Goal: Task Accomplishment & Management: Complete application form

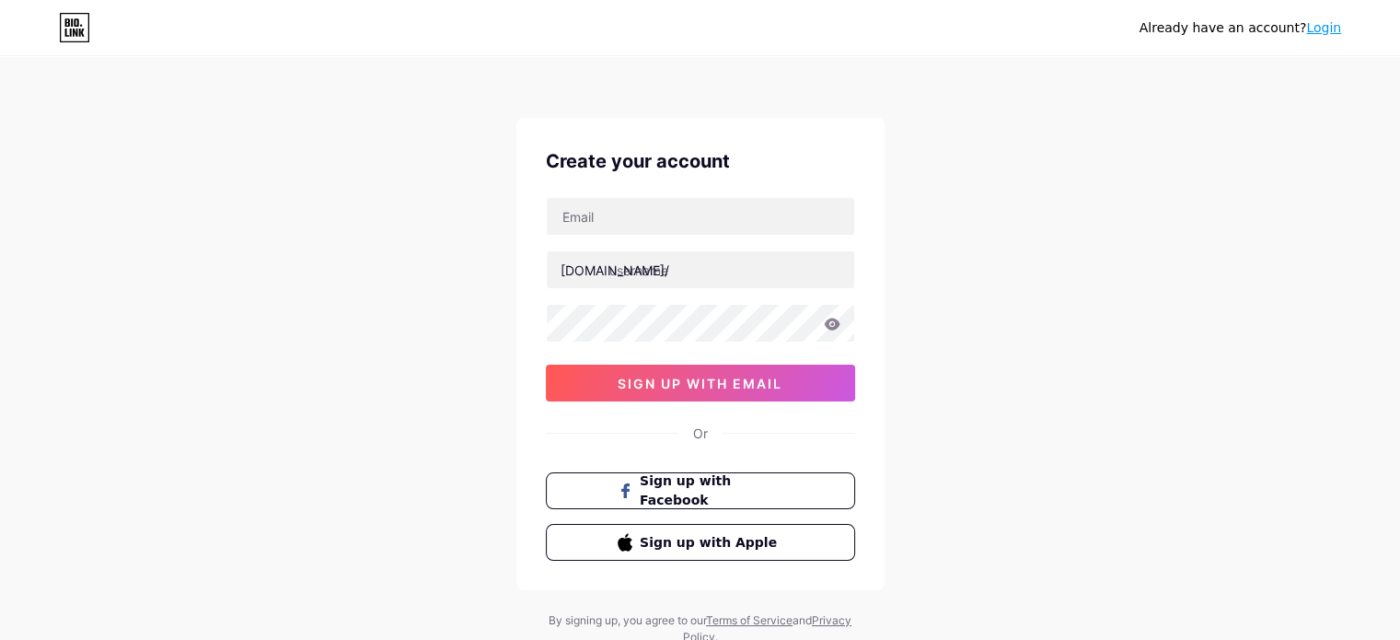
scroll to position [63, 0]
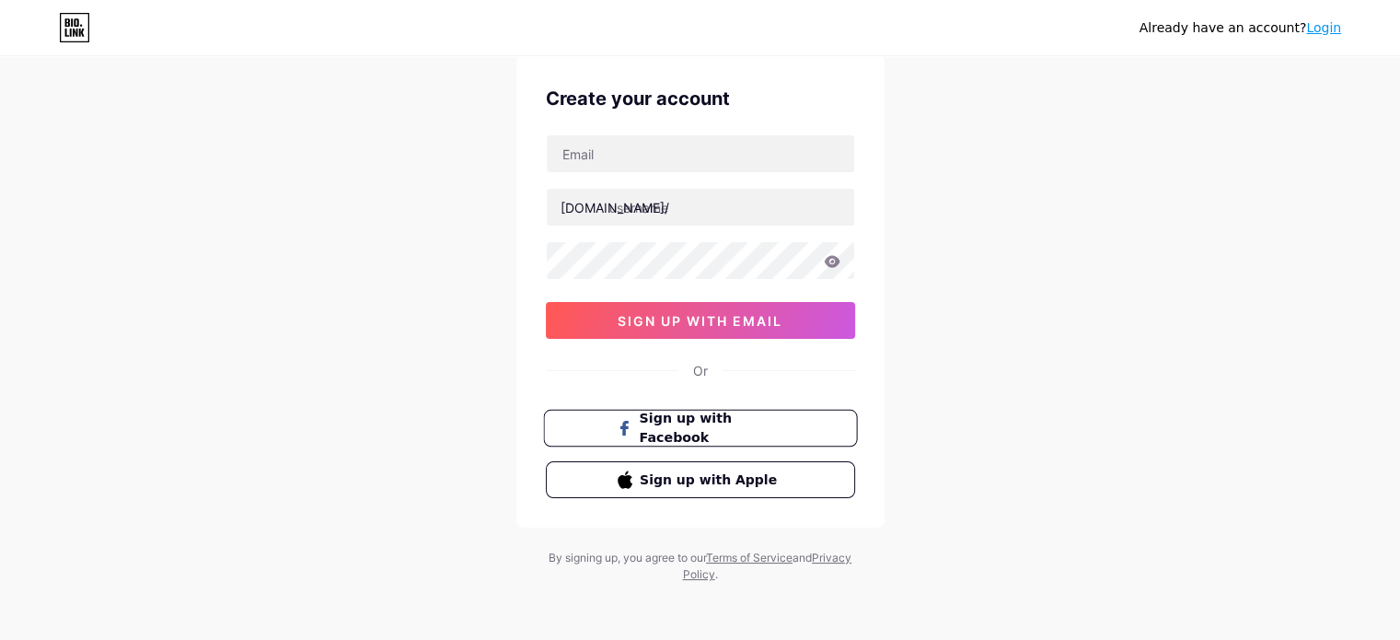
click at [792, 410] on button "Sign up with Facebook" at bounding box center [700, 429] width 314 height 38
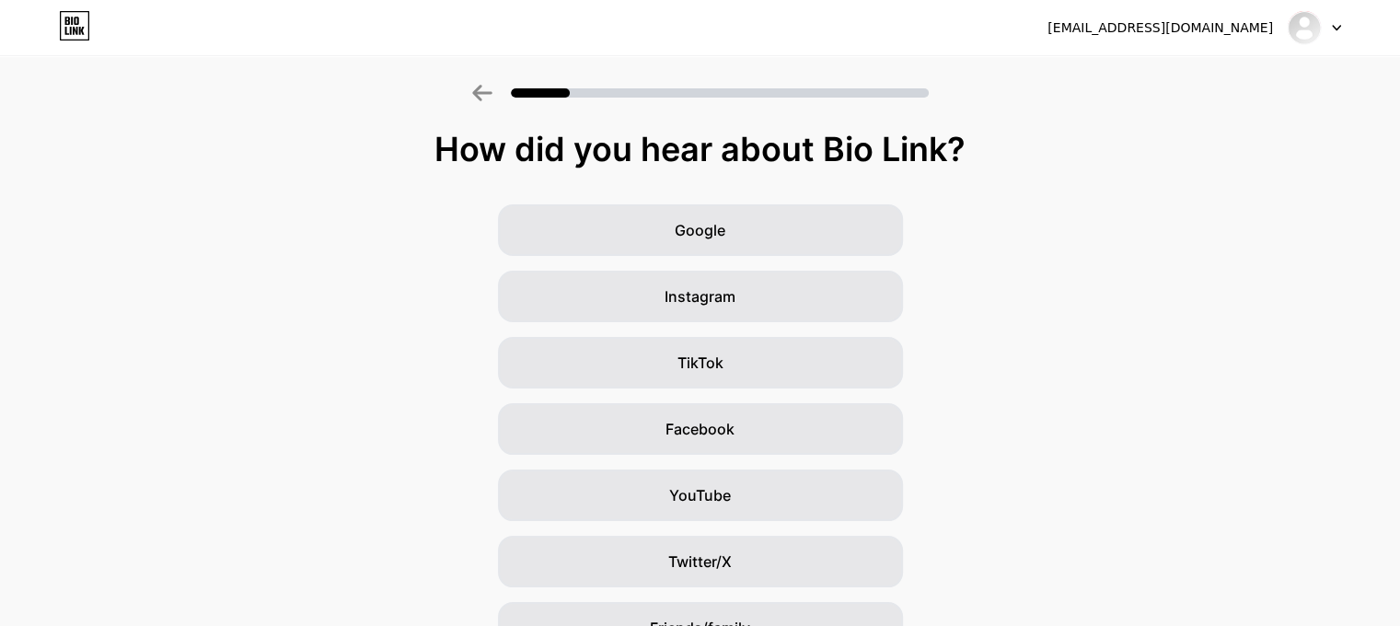
scroll to position [168, 0]
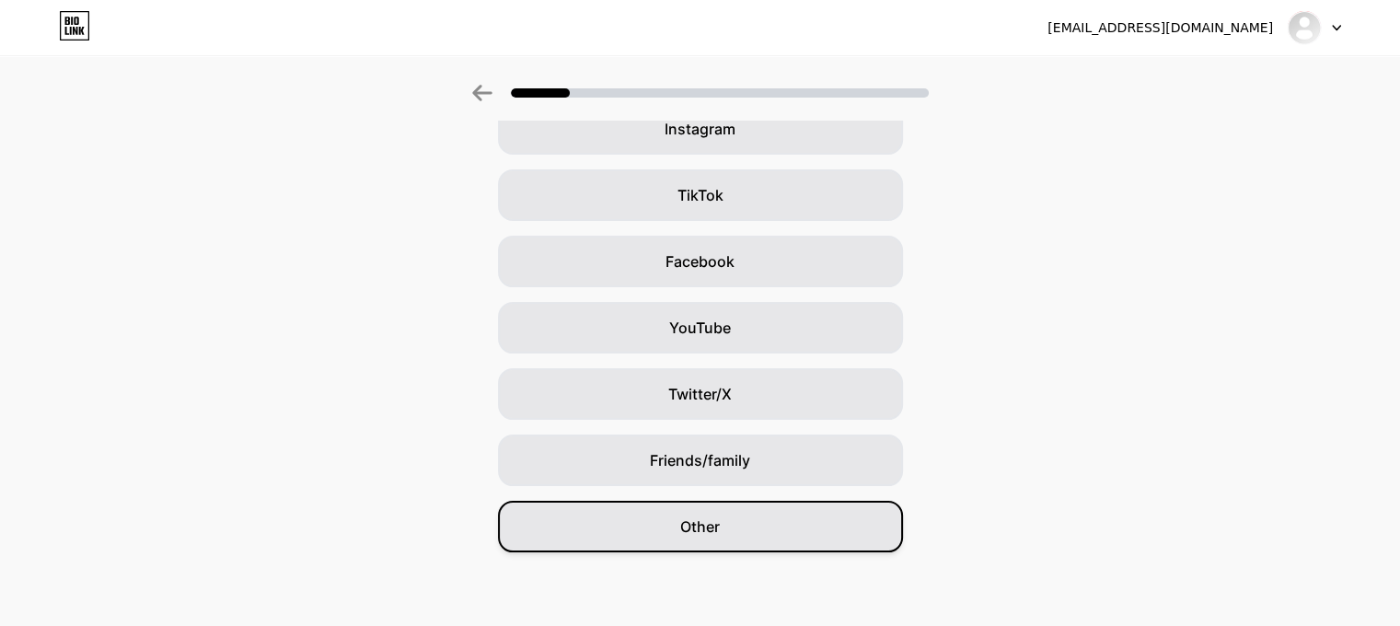
click at [655, 536] on div "Other" at bounding box center [700, 527] width 405 height 52
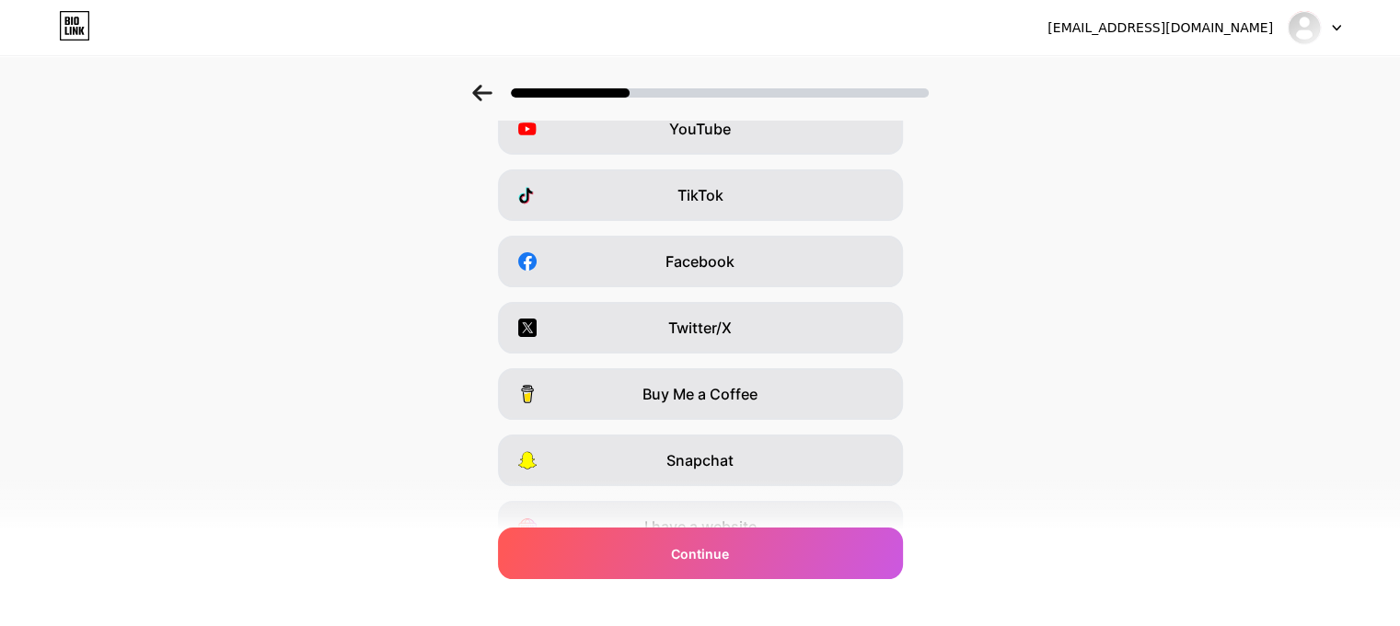
scroll to position [0, 0]
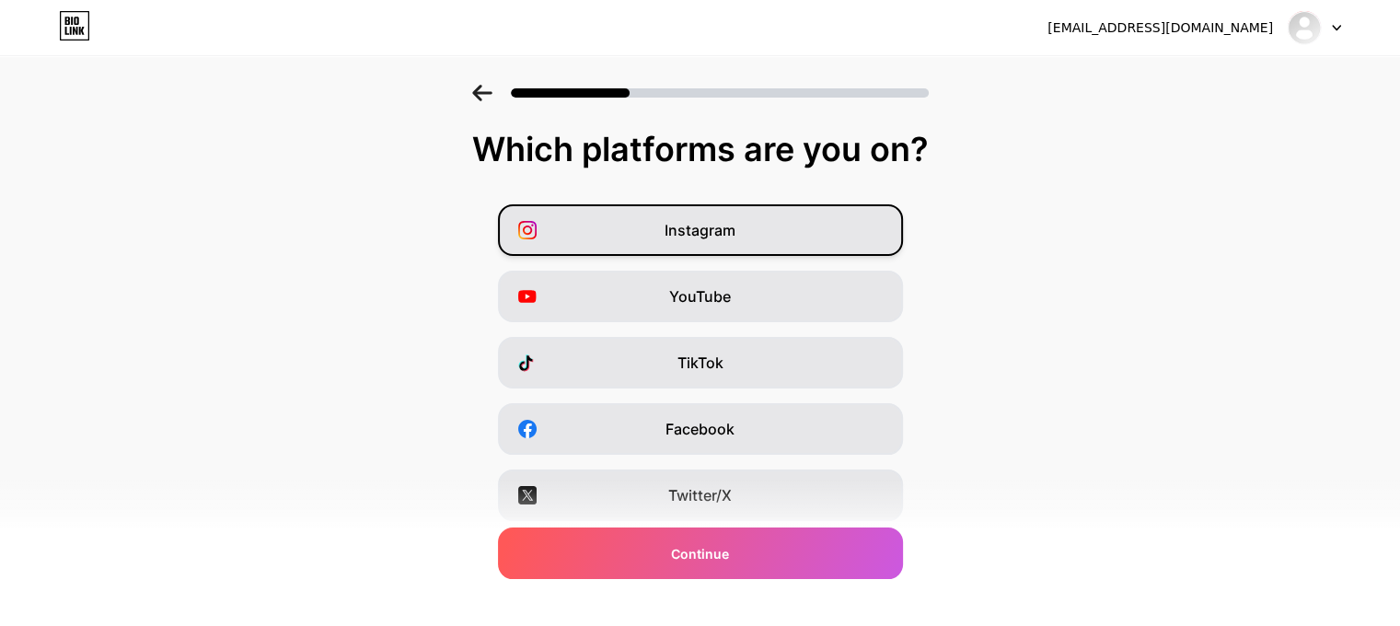
click at [678, 216] on div "Instagram" at bounding box center [700, 230] width 405 height 52
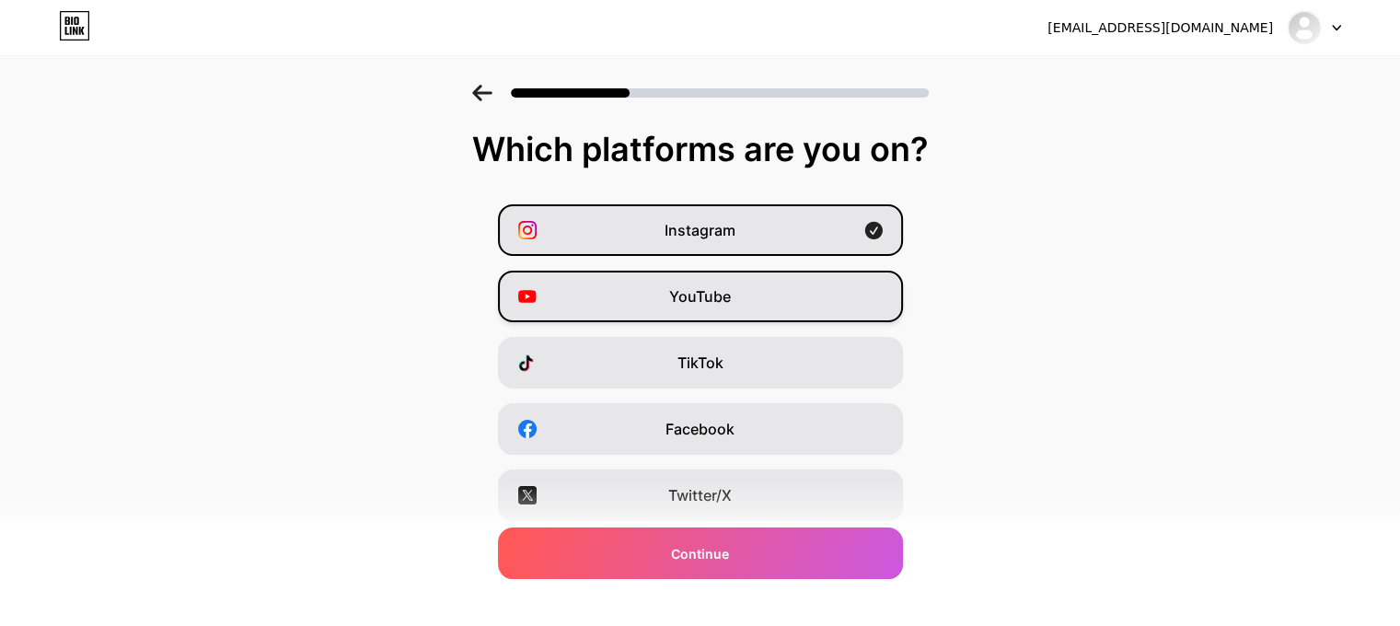
click at [689, 309] on div "YouTube" at bounding box center [700, 297] width 405 height 52
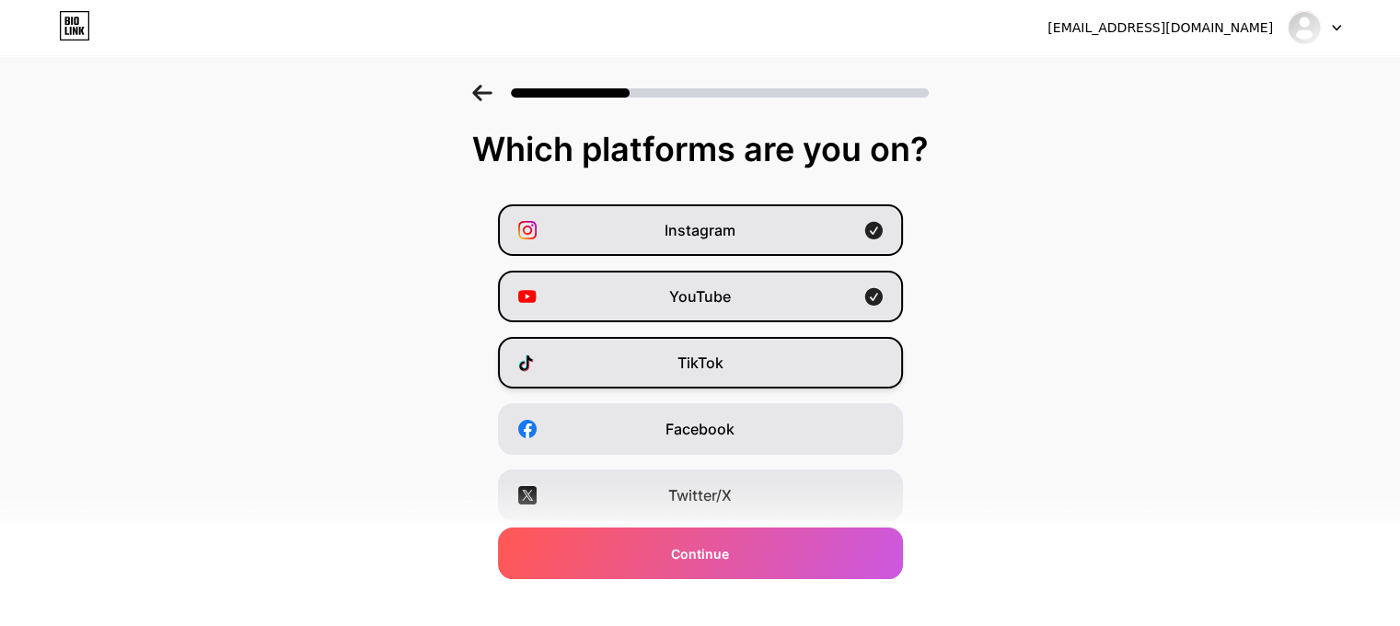
click at [619, 360] on div "TikTok" at bounding box center [700, 363] width 405 height 52
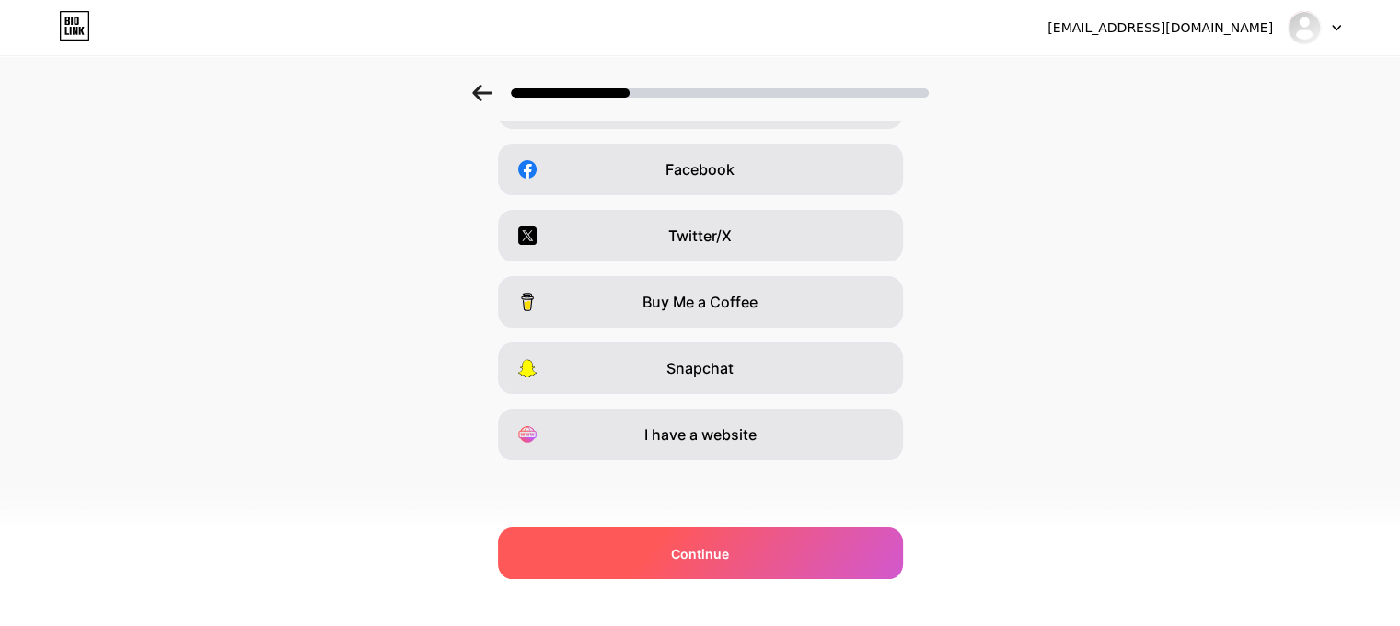
click at [690, 539] on div "Continue" at bounding box center [700, 553] width 405 height 52
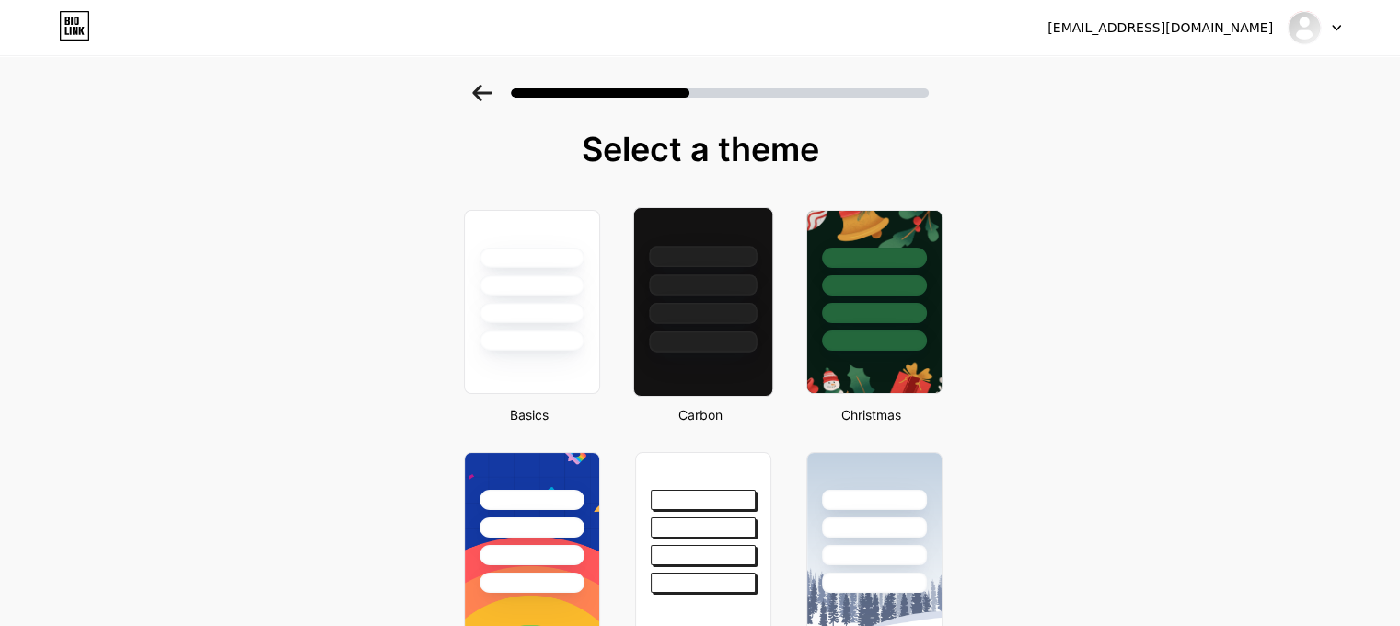
scroll to position [52, 0]
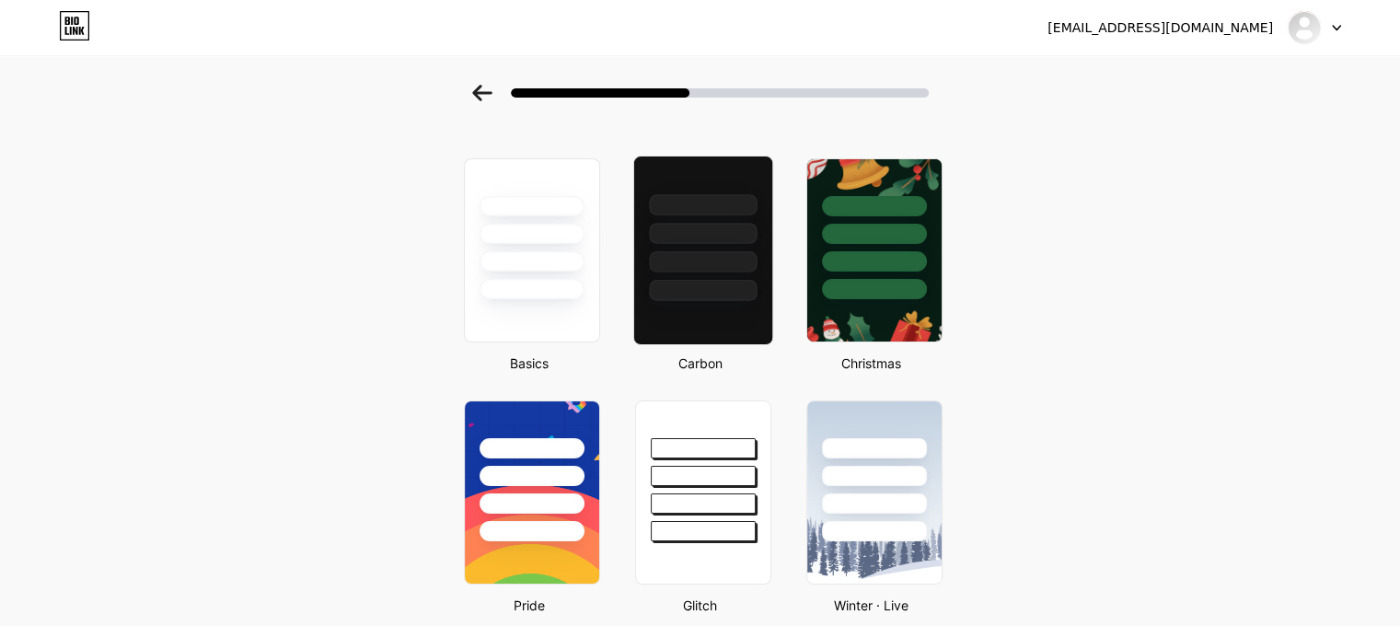
click at [741, 276] on div at bounding box center [702, 228] width 138 height 145
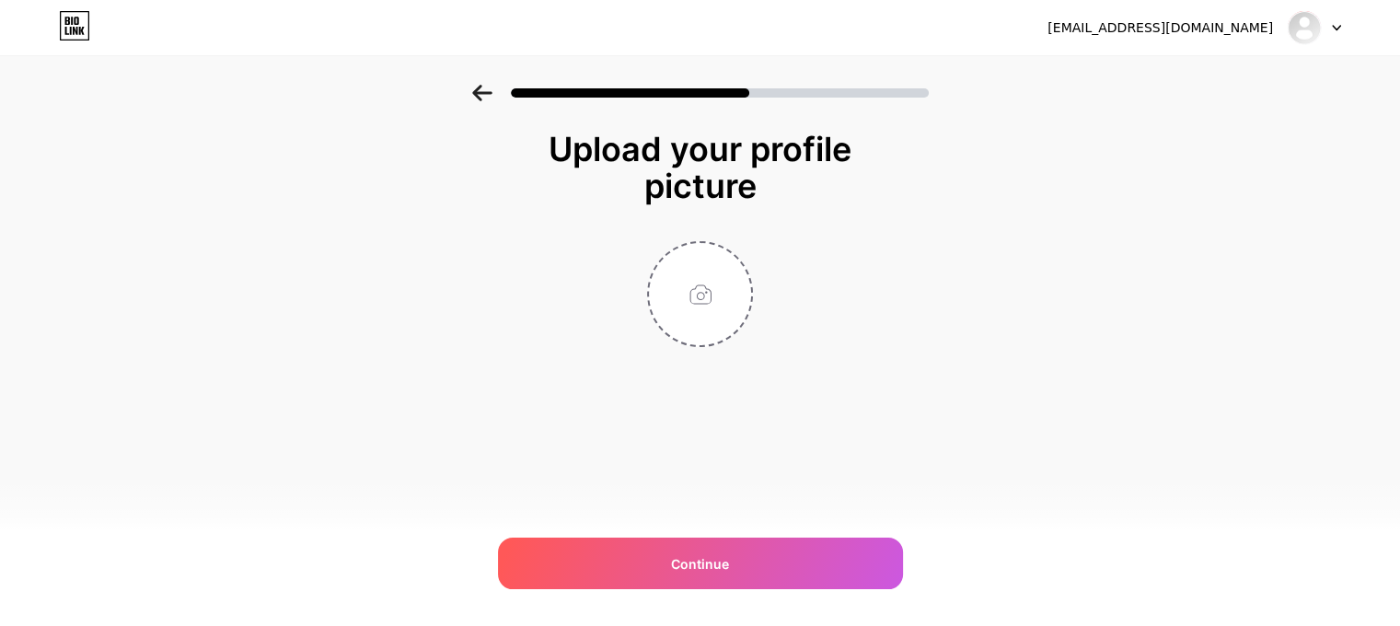
scroll to position [0, 0]
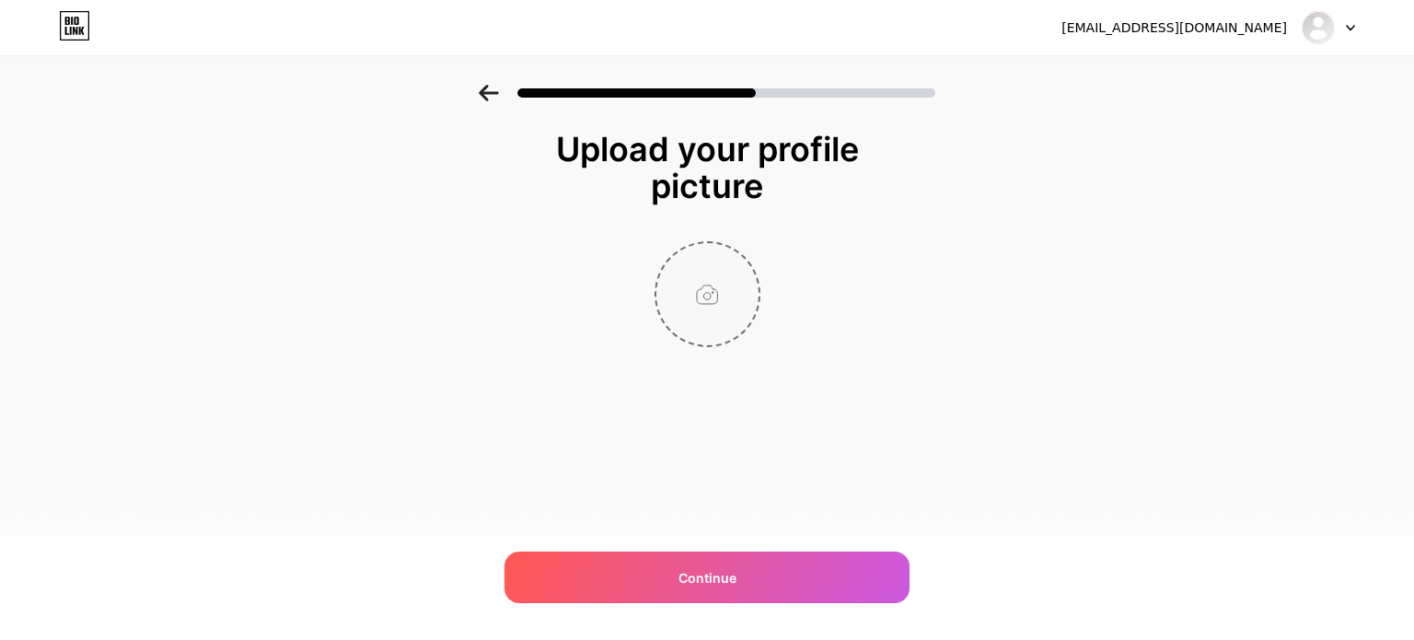
click at [715, 297] on input "file" at bounding box center [707, 294] width 102 height 102
type input "C:\fakepath\5334550309248299253_121.jpg"
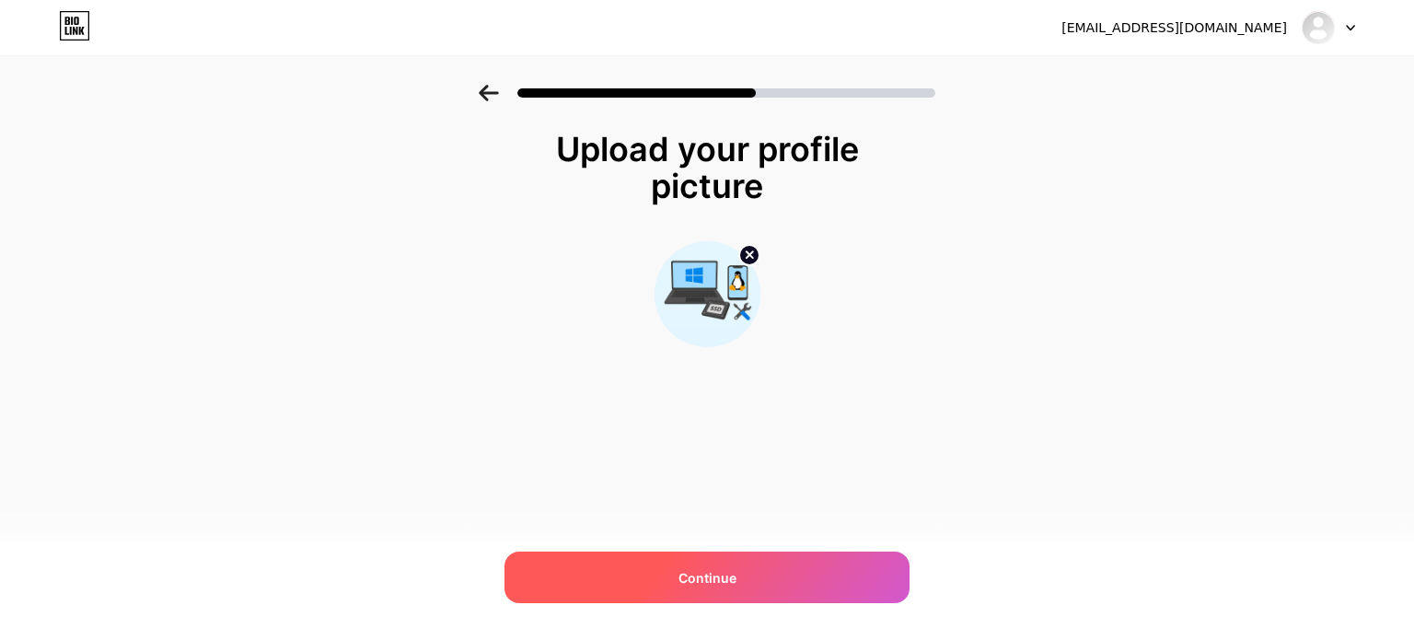
click at [700, 597] on div "Continue" at bounding box center [706, 577] width 405 height 52
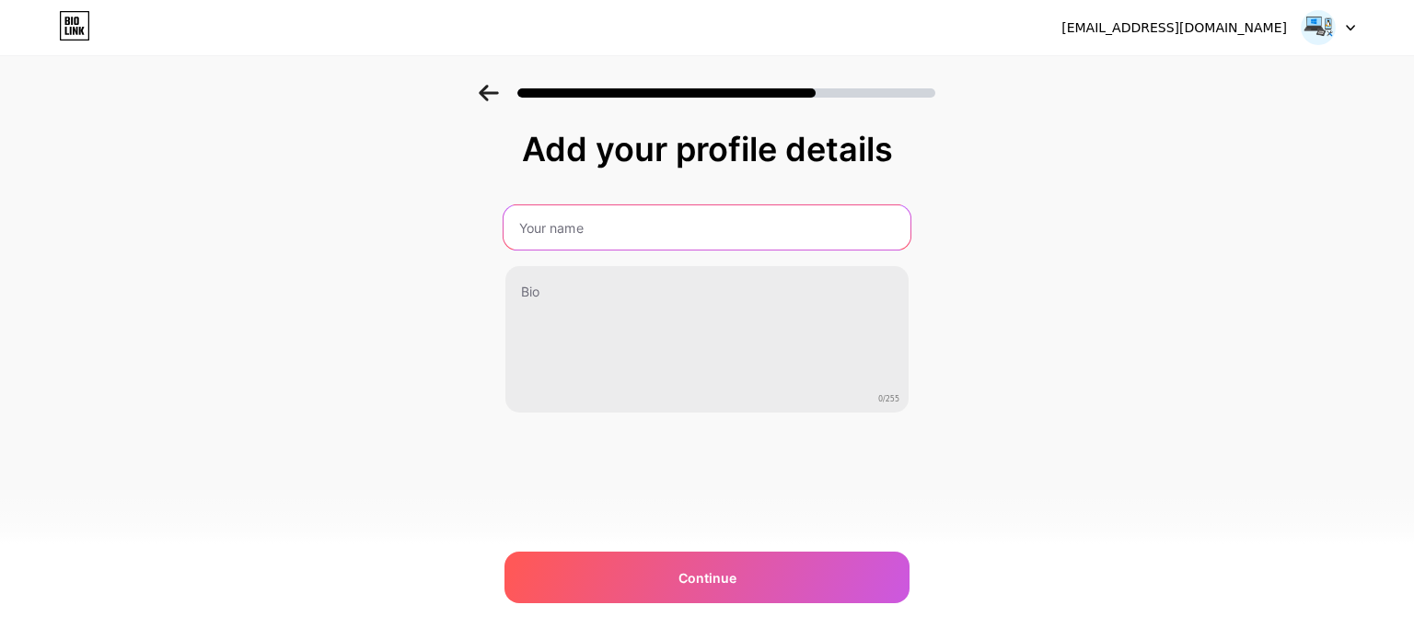
click at [705, 217] on input "text" at bounding box center [707, 227] width 407 height 44
type input "[PERSON_NAME]"
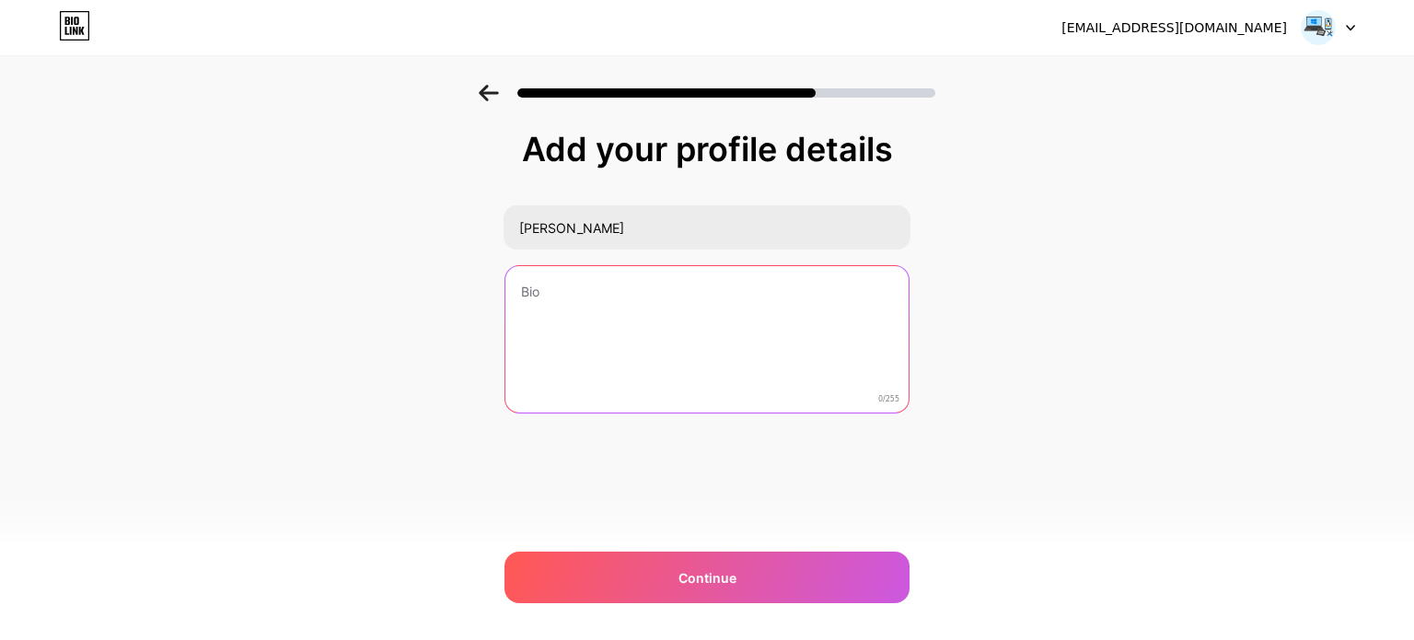
click at [712, 281] on textarea at bounding box center [706, 340] width 403 height 148
paste textarea "💻 Kompyuter va telefon xizmatlari Windows / Linux o‘rnatish, SSD, tozalash 📱 Ro…"
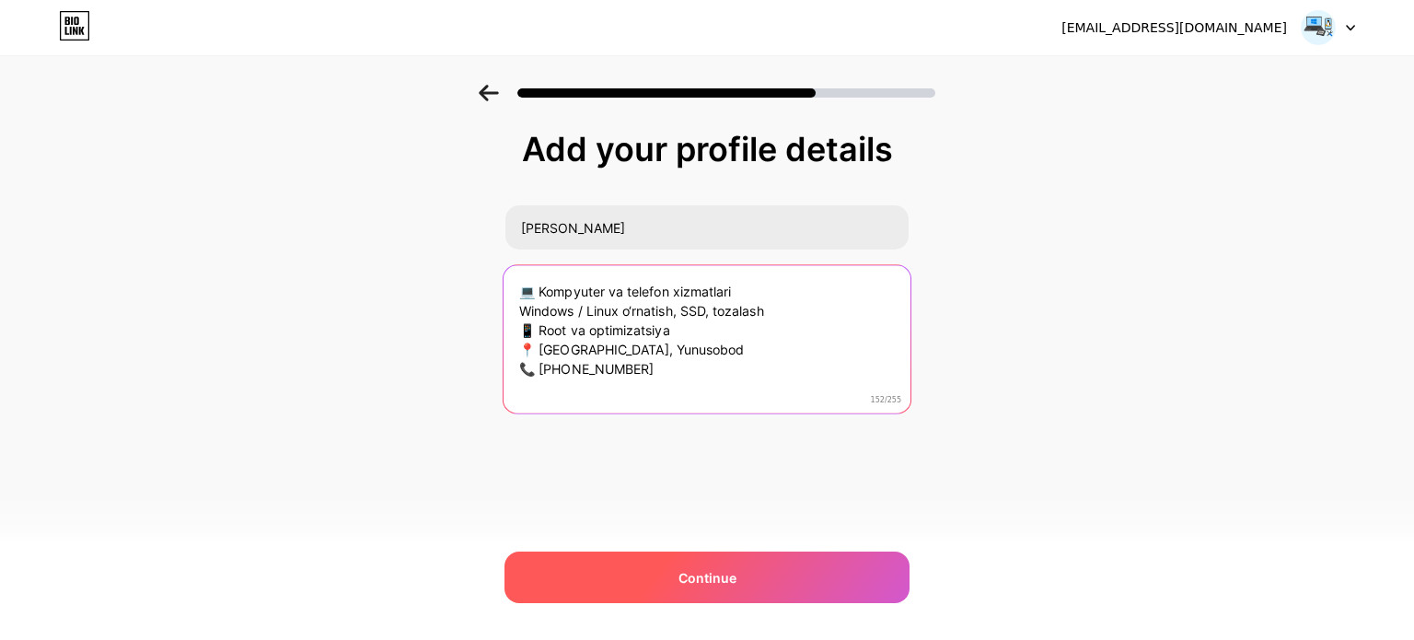
type textarea "💻 Kompyuter va telefon xizmatlari Windows / Linux o‘rnatish, SSD, tozalash 📱 Ro…"
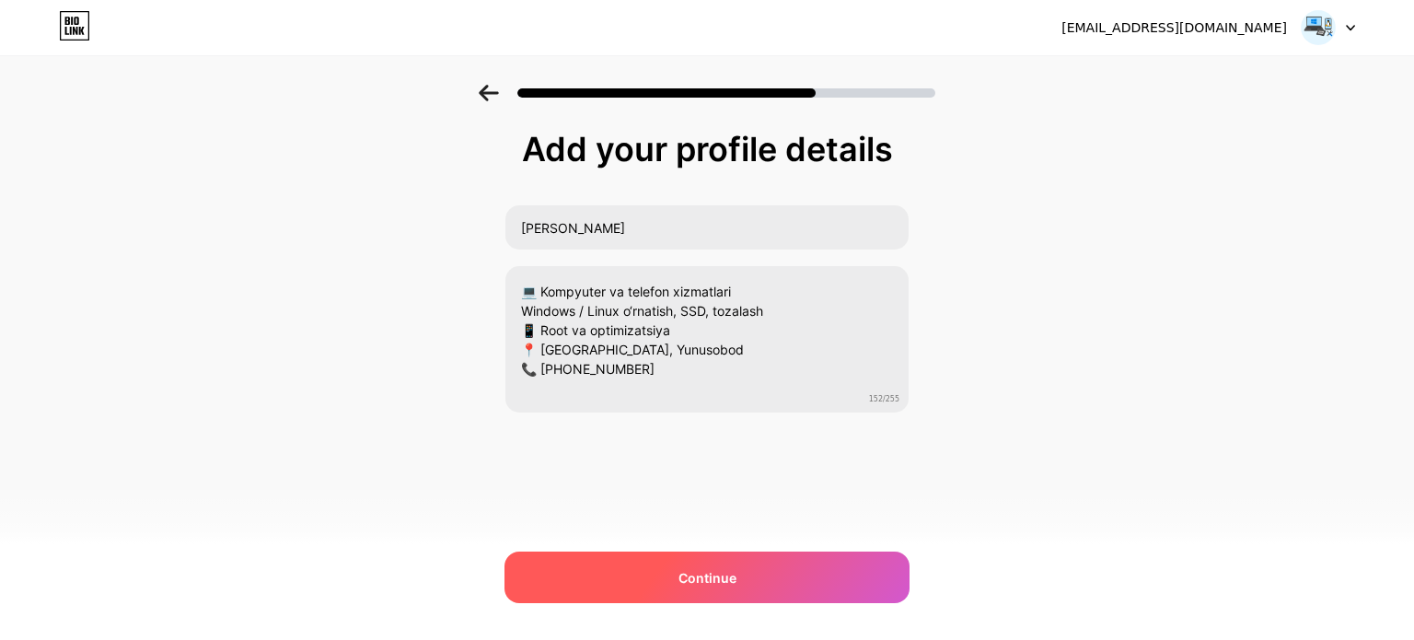
click at [829, 594] on div "Continue" at bounding box center [706, 577] width 405 height 52
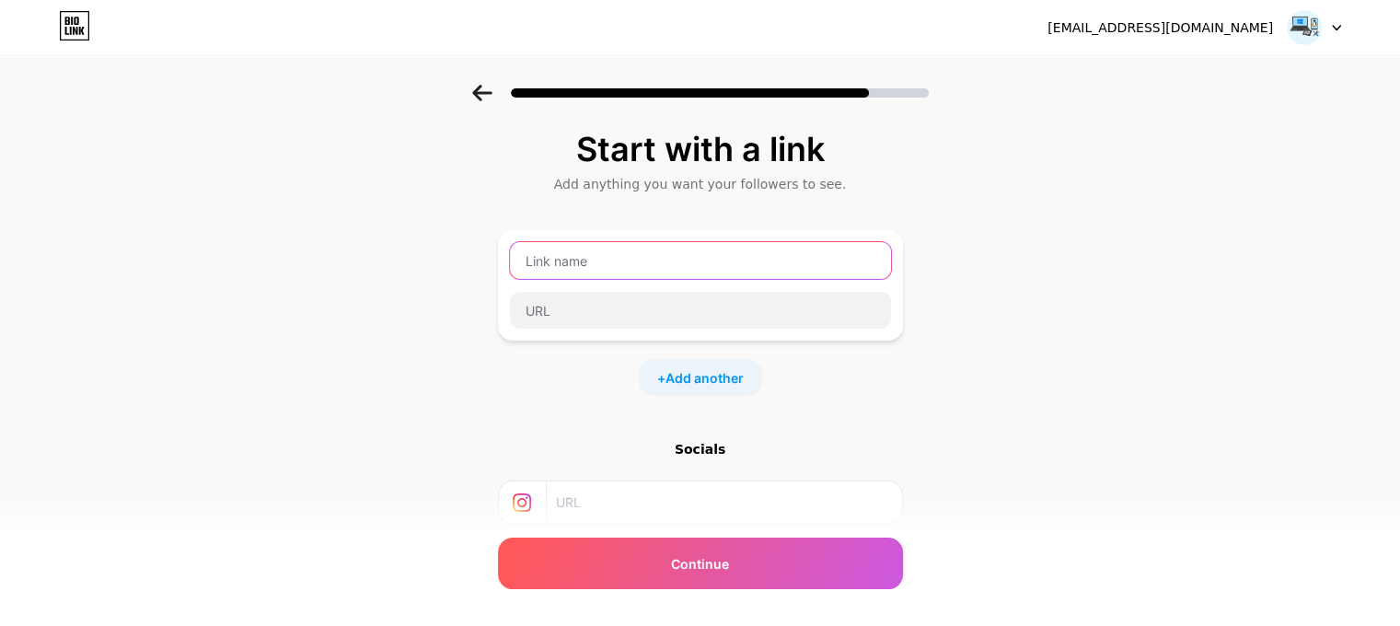
click at [747, 268] on input "text" at bounding box center [700, 260] width 381 height 37
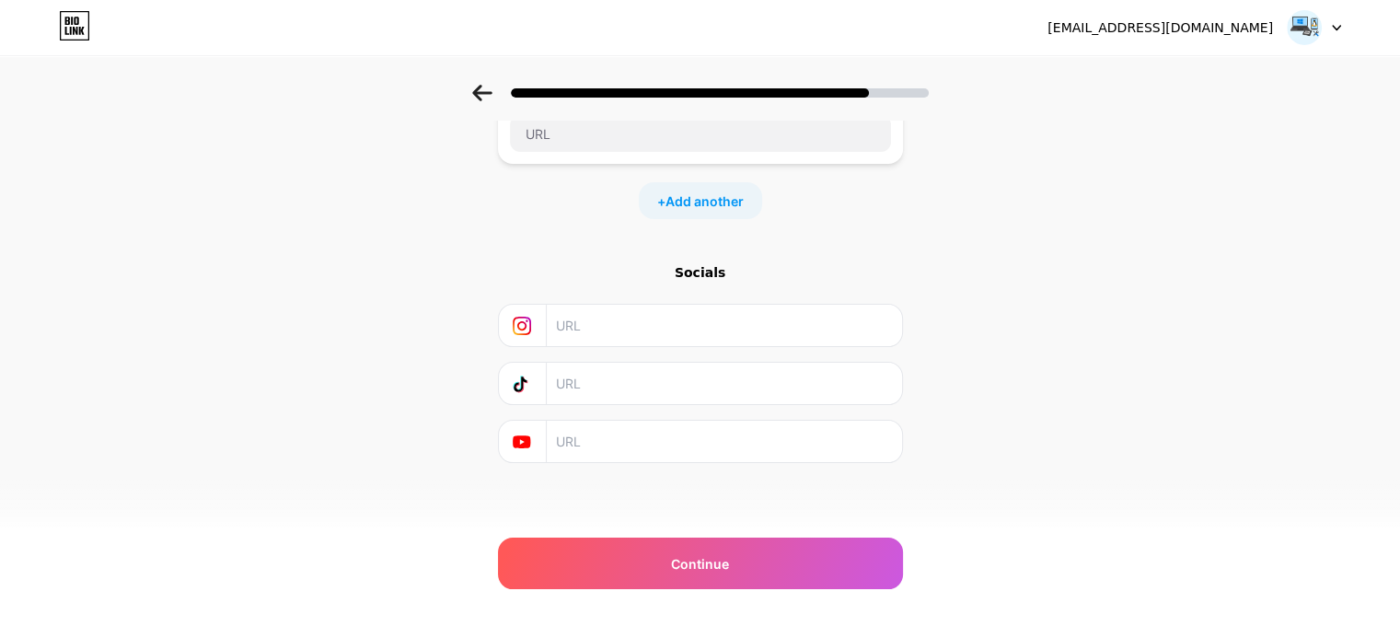
click at [525, 441] on icon at bounding box center [521, 441] width 17 height 13
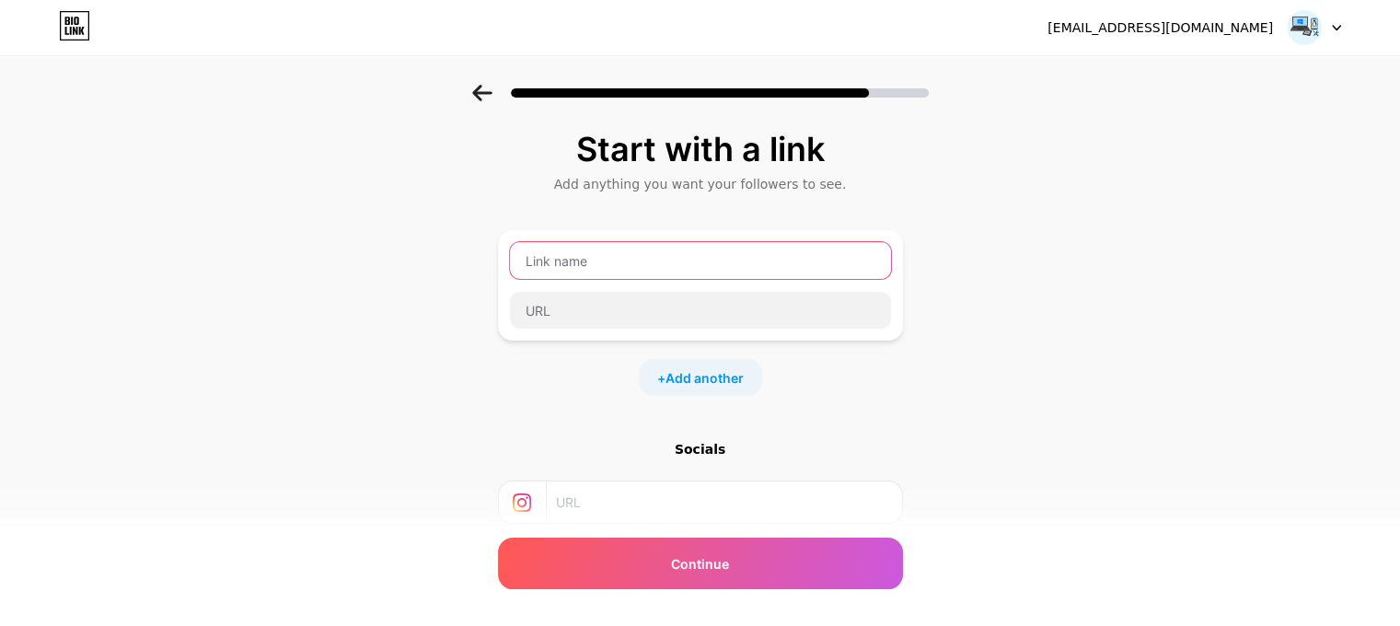
click at [659, 249] on input "text" at bounding box center [700, 260] width 381 height 37
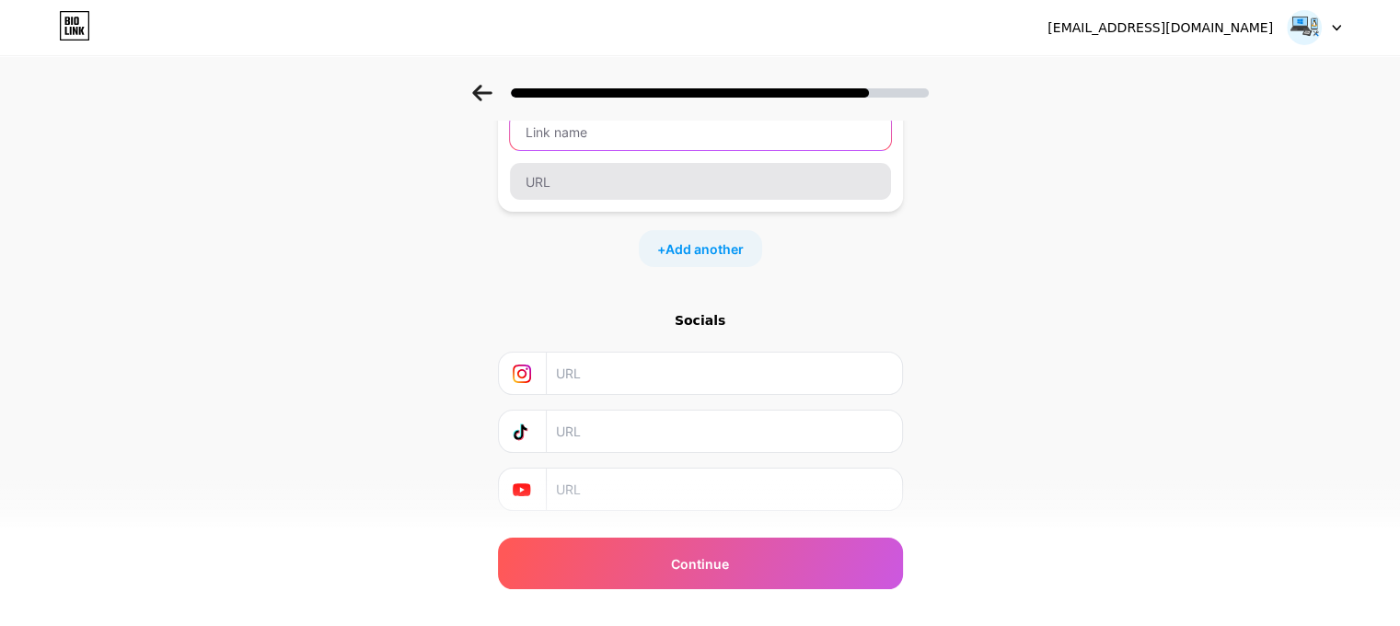
scroll to position [177, 0]
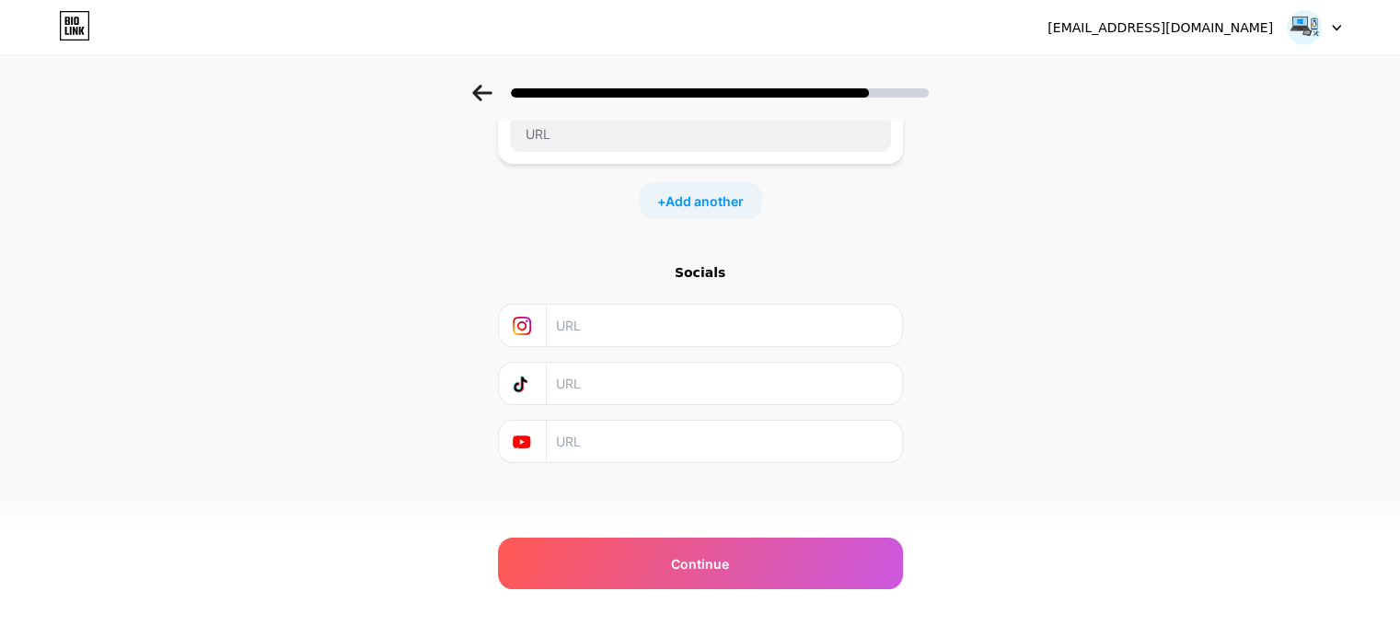
click at [614, 457] on input "text" at bounding box center [723, 441] width 334 height 41
paste input "[URL][DOMAIN_NAME]"
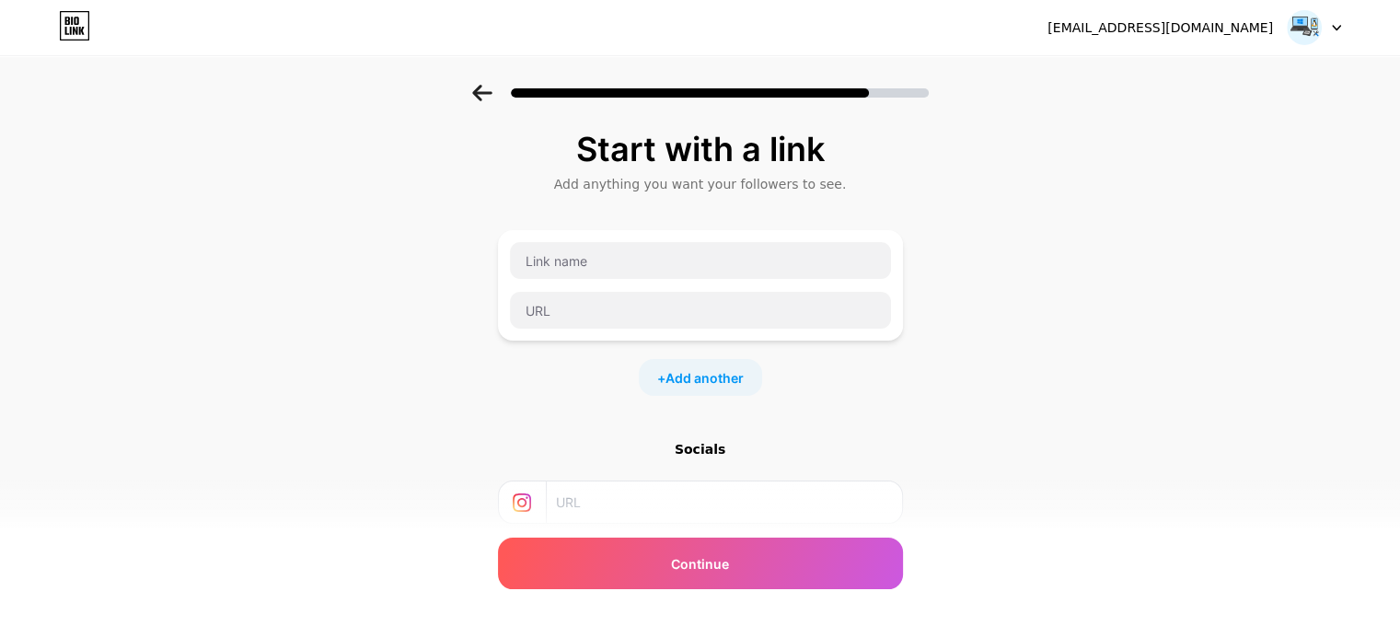
type input "[URL][DOMAIN_NAME]"
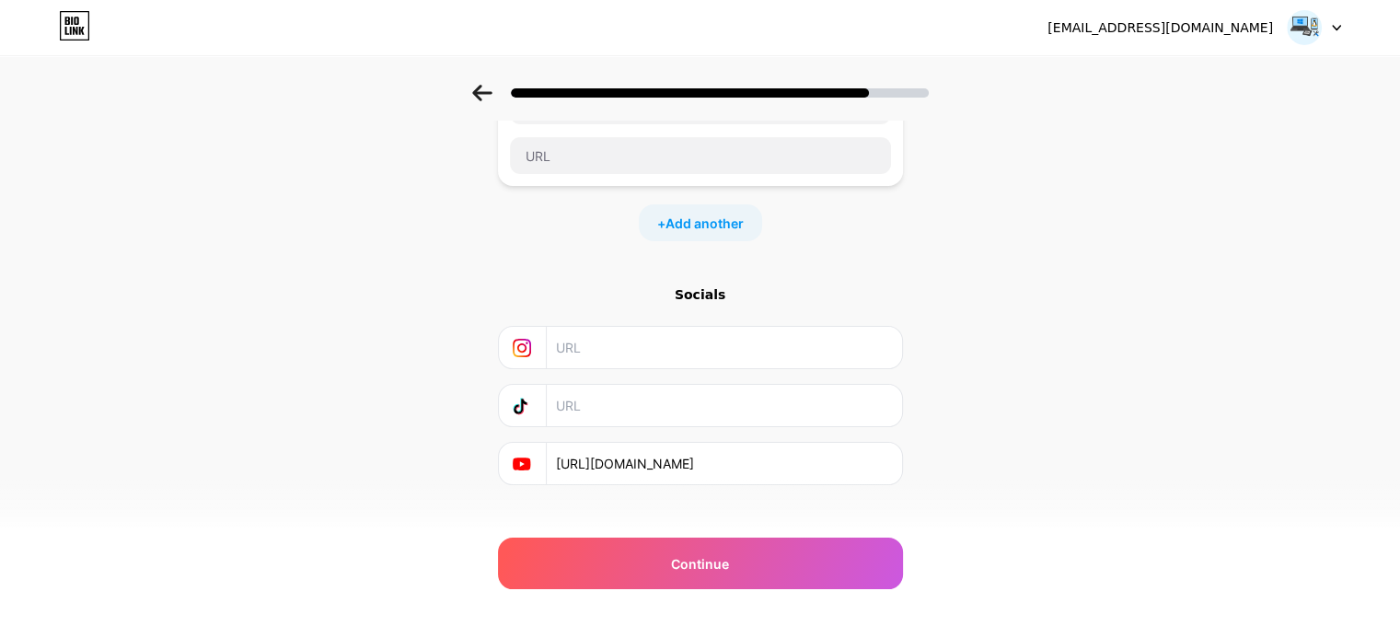
scroll to position [177, 0]
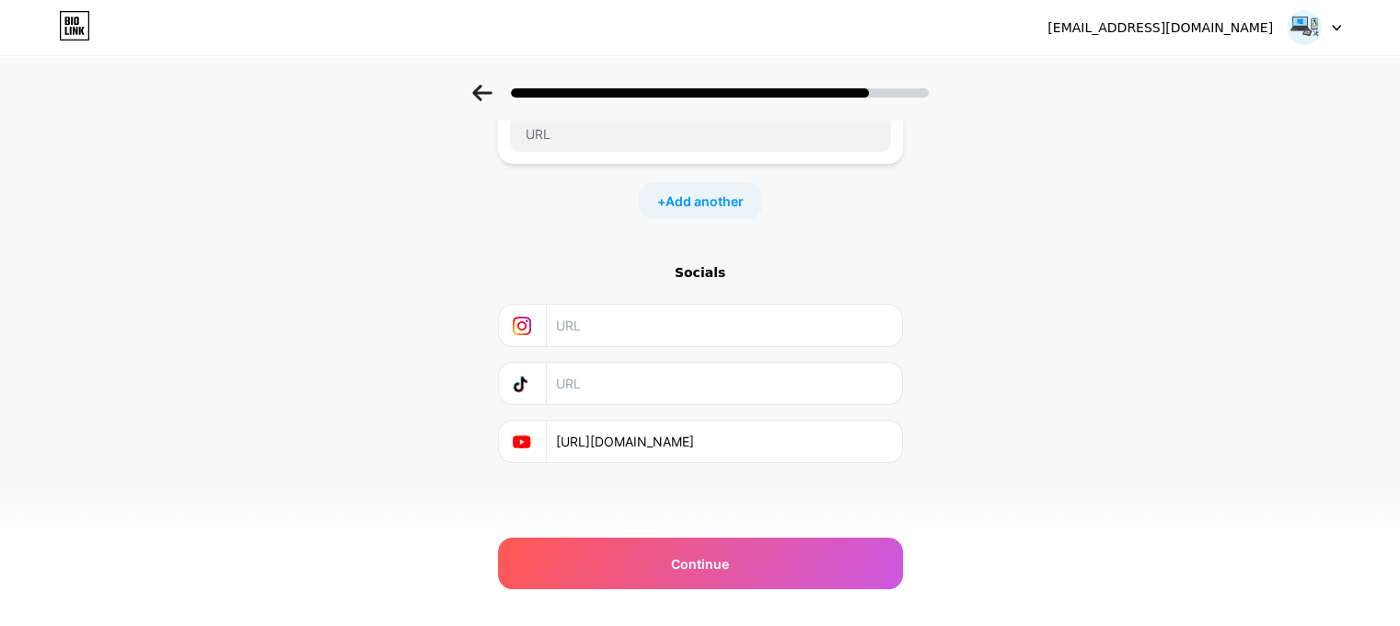
click at [661, 316] on input "text" at bounding box center [723, 325] width 334 height 41
paste input "[URL][DOMAIN_NAME][DOMAIN_NAME]"
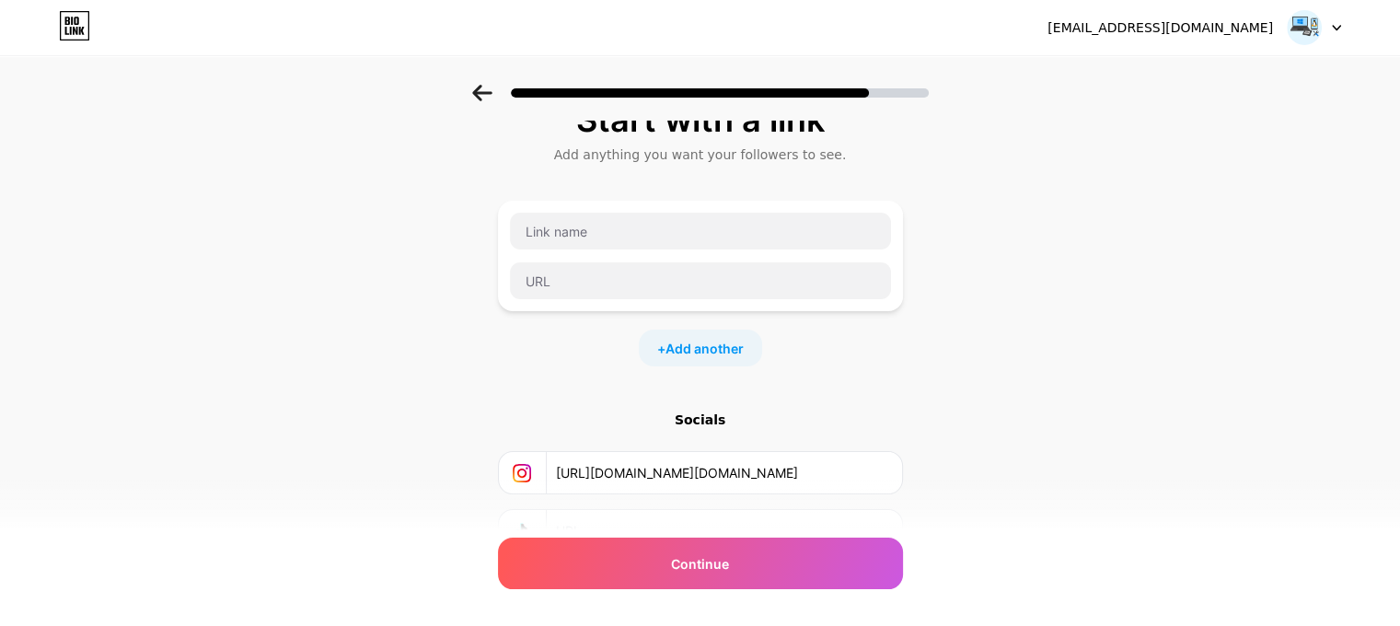
scroll to position [0, 0]
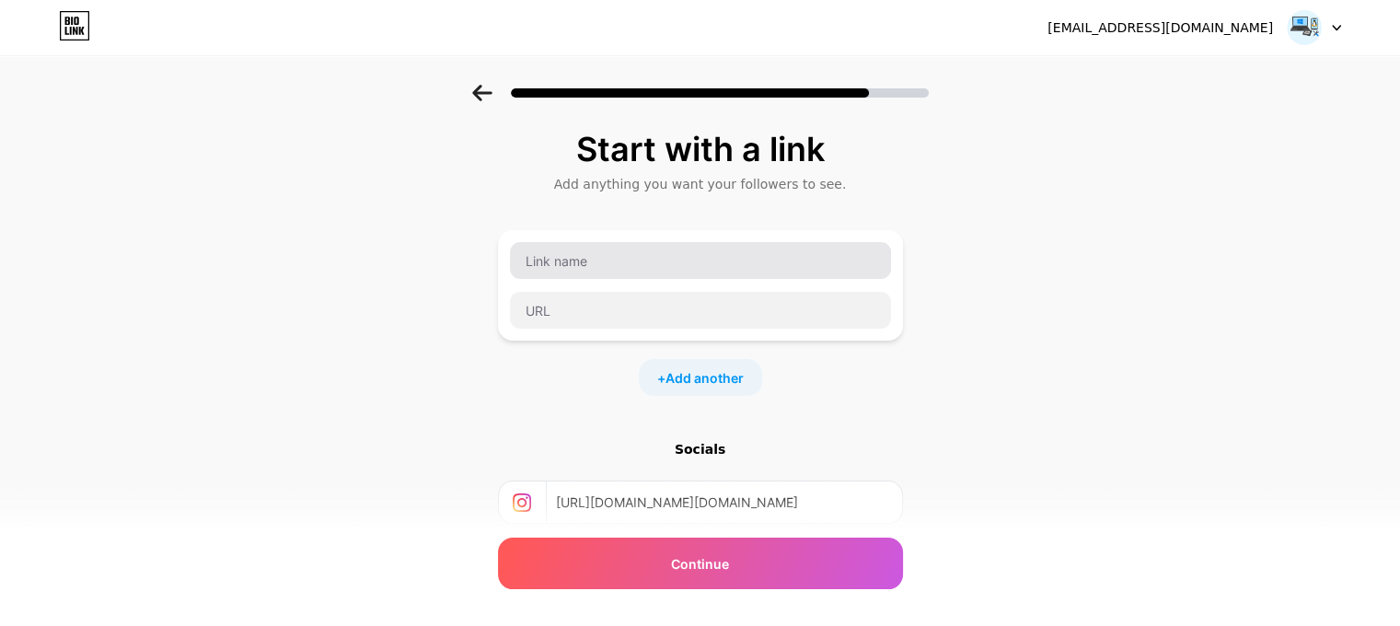
type input "[URL][DOMAIN_NAME][DOMAIN_NAME]"
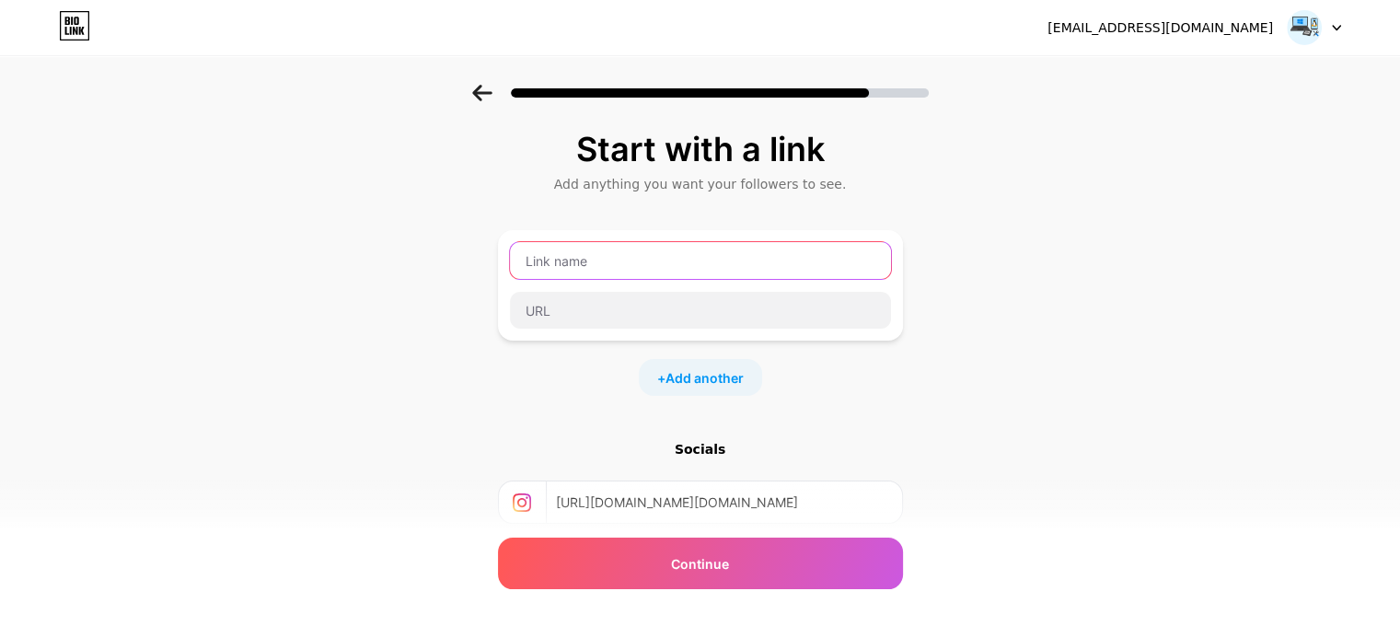
click at [645, 275] on input "text" at bounding box center [700, 260] width 381 height 37
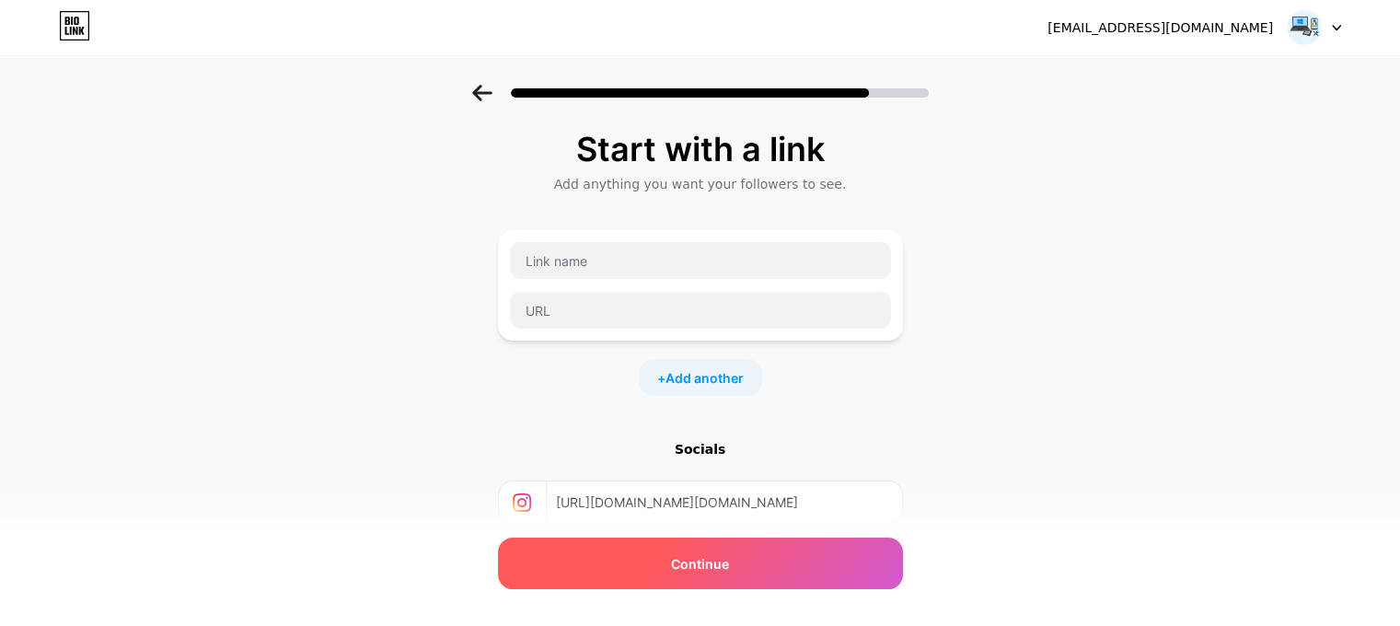
click at [703, 566] on span "Continue" at bounding box center [700, 563] width 58 height 19
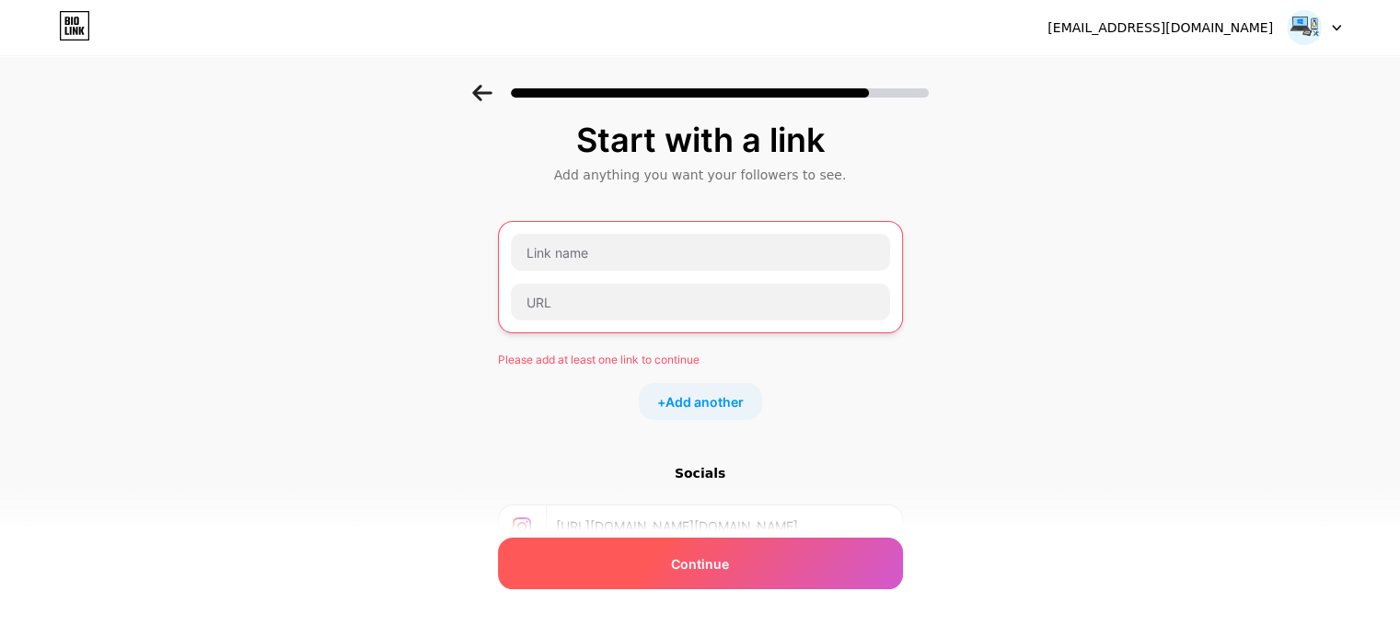
scroll to position [7, 0]
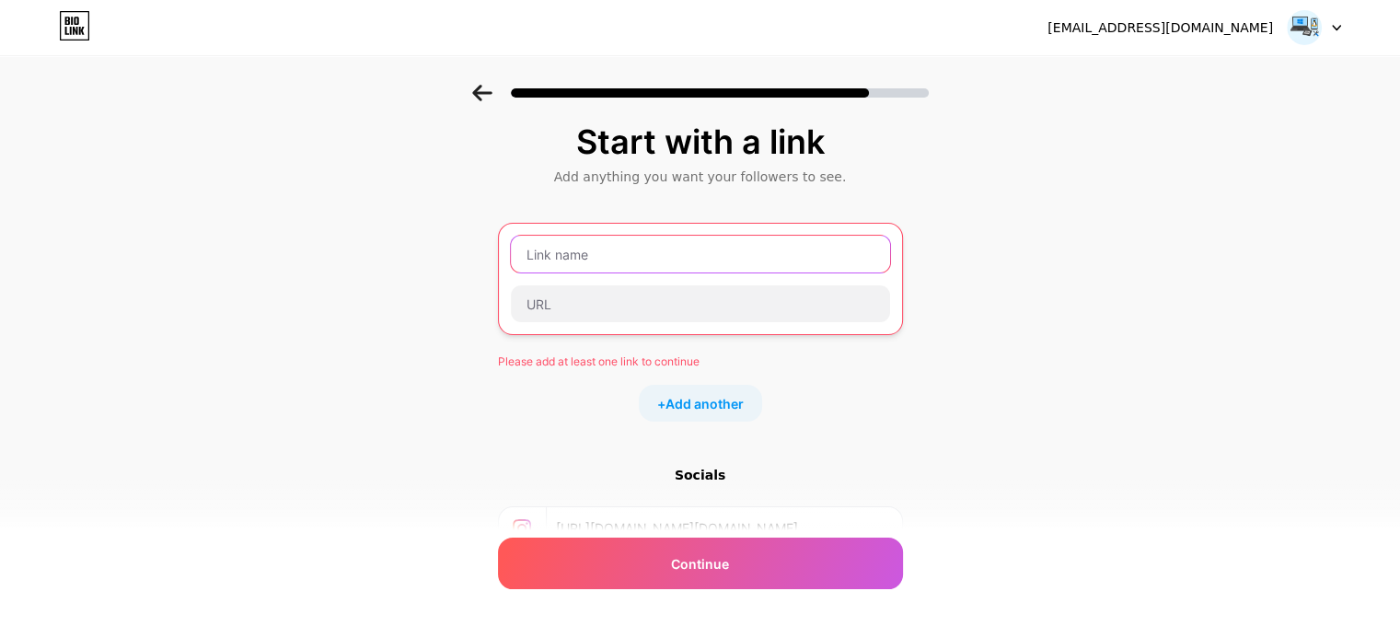
click at [630, 236] on input "text" at bounding box center [700, 254] width 379 height 37
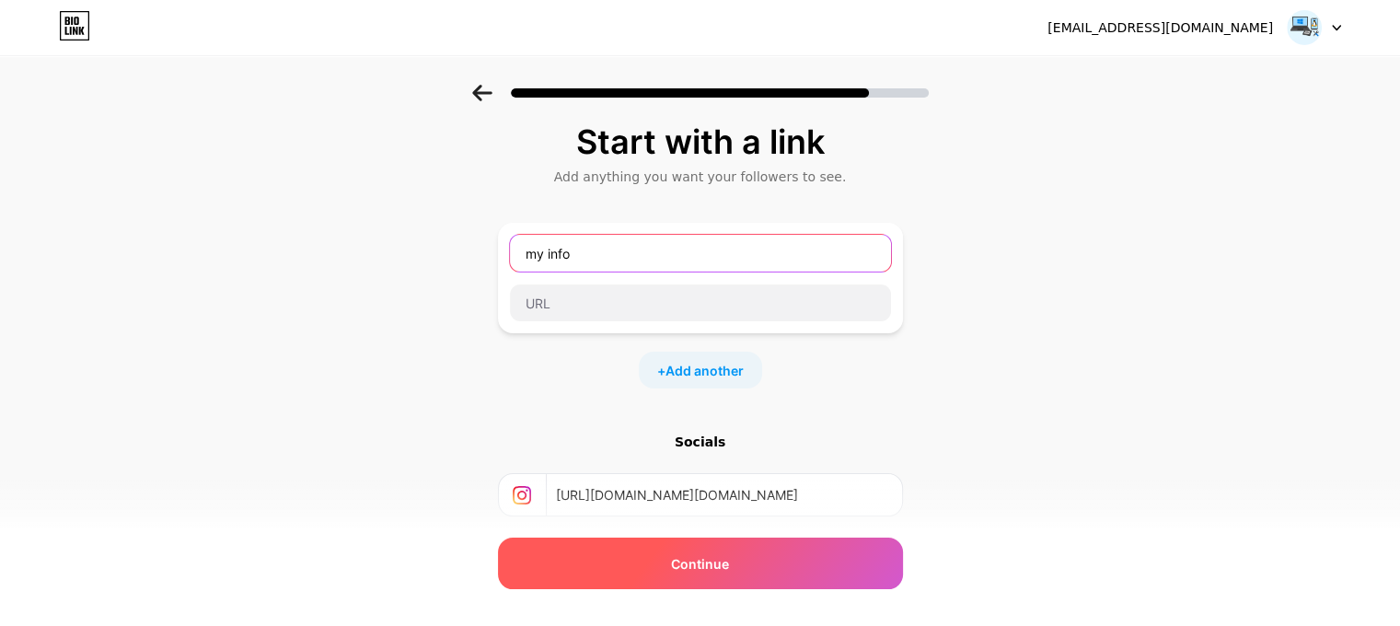
type input "my info"
click at [698, 578] on div "Continue" at bounding box center [700, 564] width 405 height 52
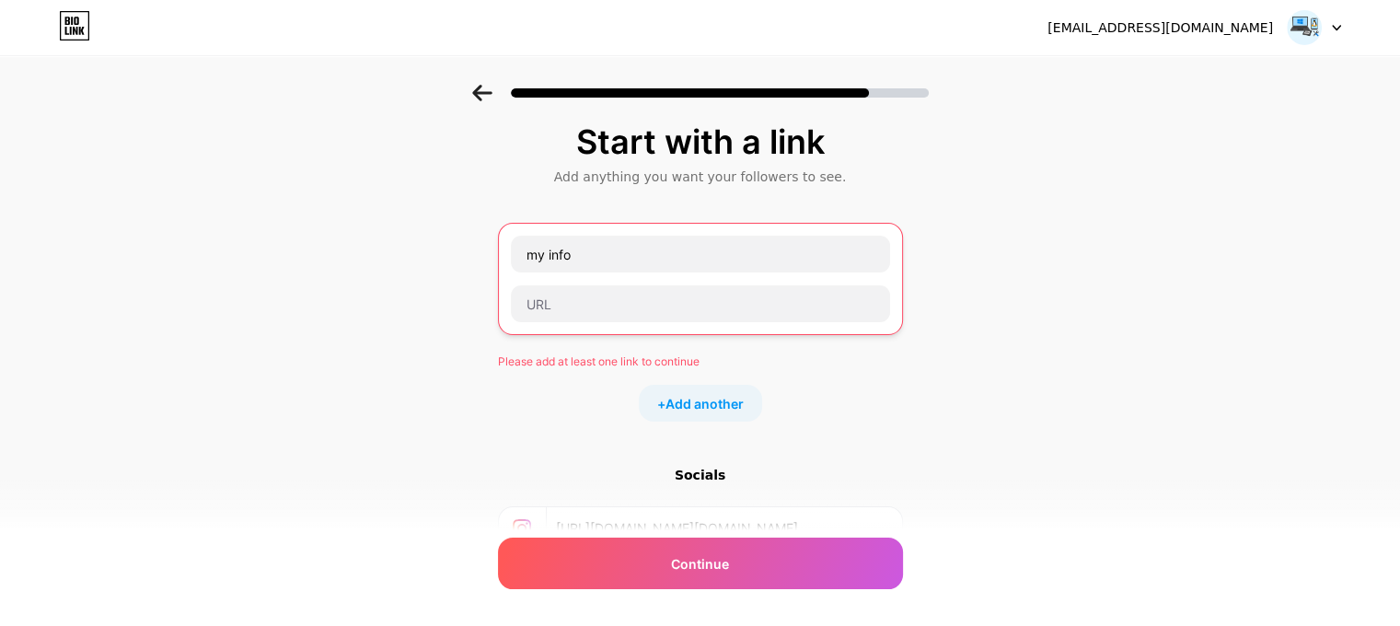
click at [745, 411] on div "+ Add another" at bounding box center [700, 403] width 123 height 37
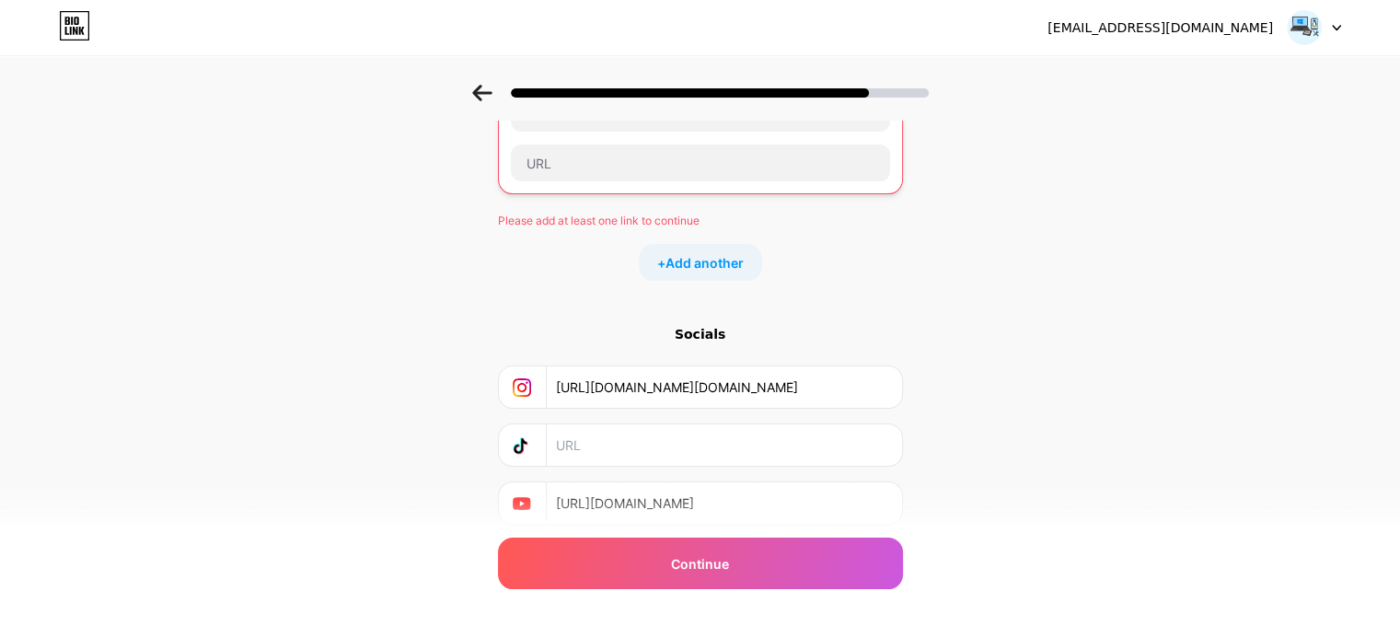
scroll to position [340, 0]
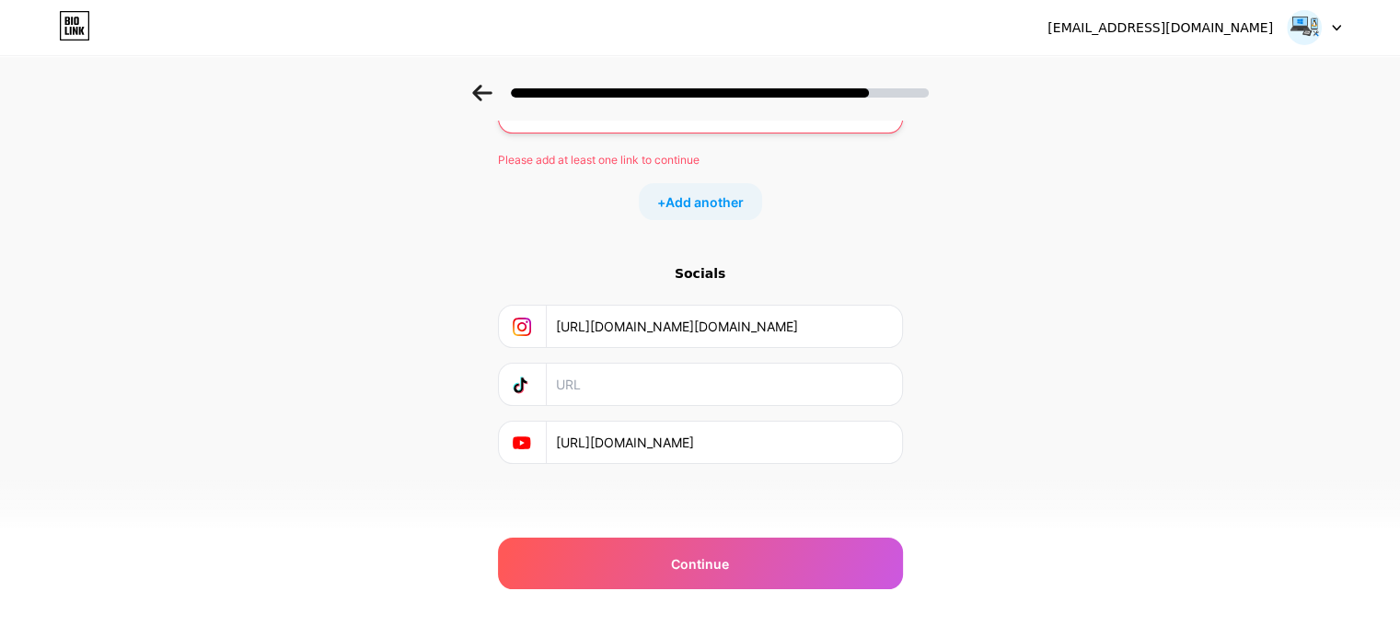
click at [687, 434] on input "[URL][DOMAIN_NAME]" at bounding box center [723, 442] width 334 height 41
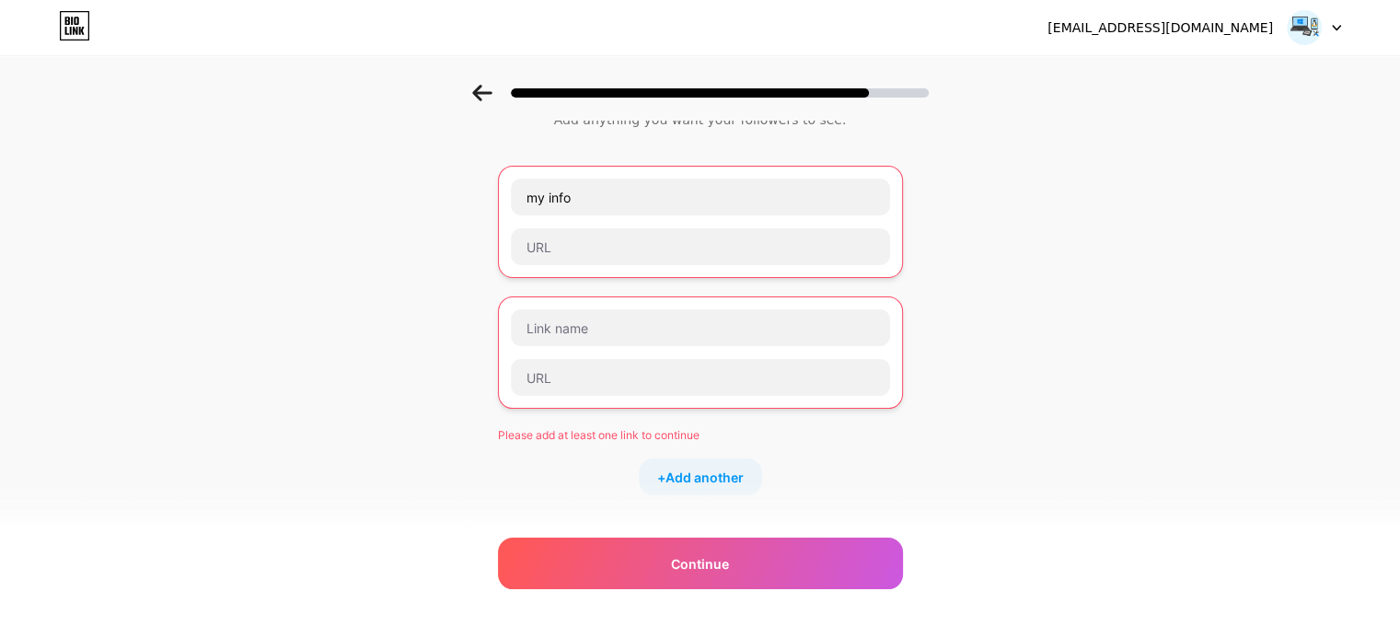
scroll to position [30, 0]
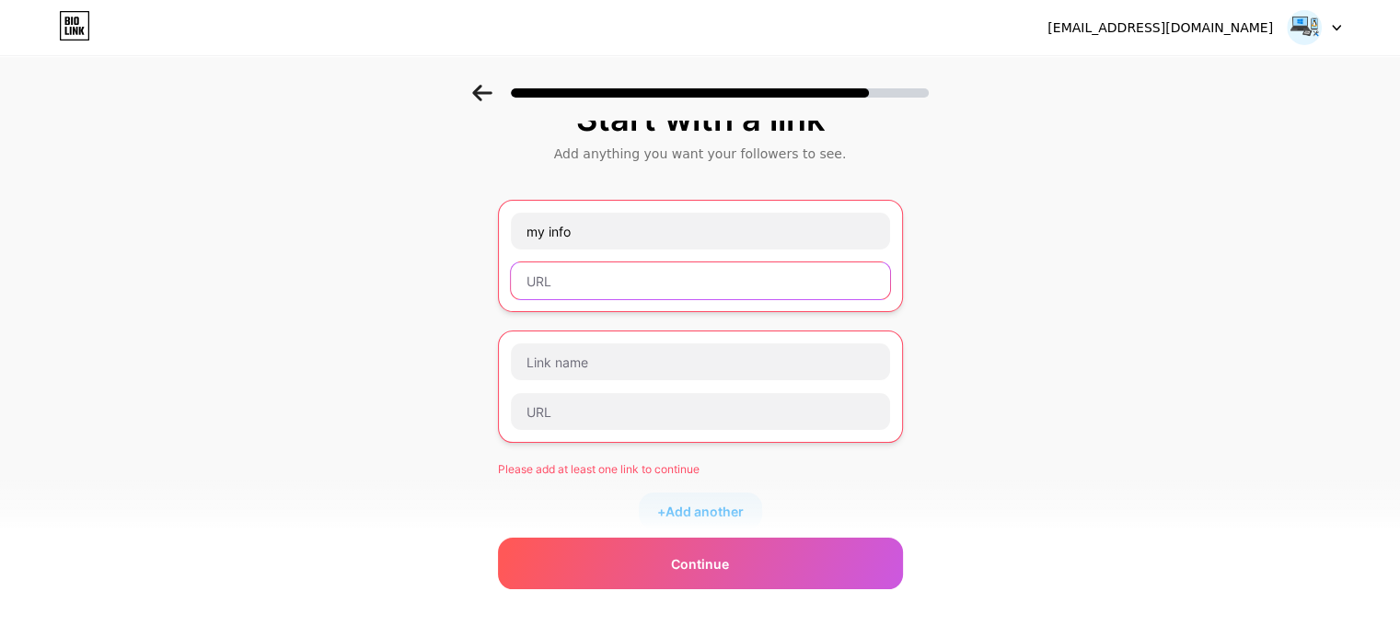
click at [663, 267] on input "text" at bounding box center [700, 280] width 379 height 37
paste input "[URL][DOMAIN_NAME]"
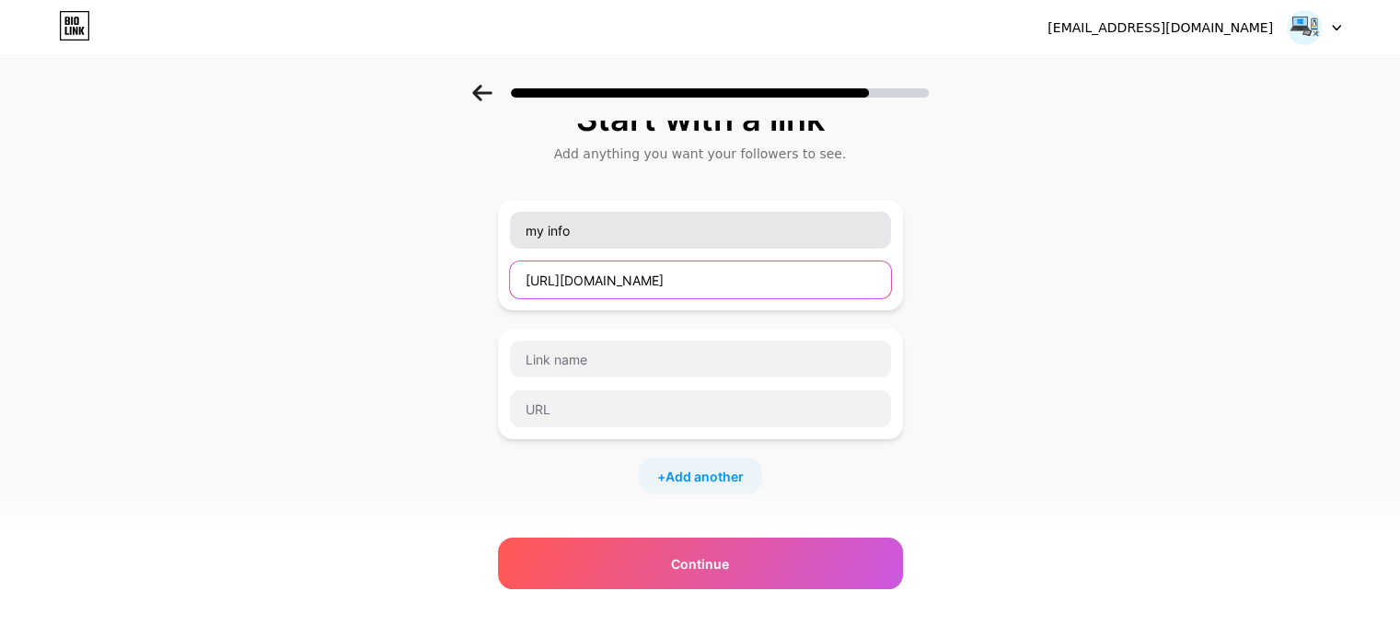
type input "[URL][DOMAIN_NAME]"
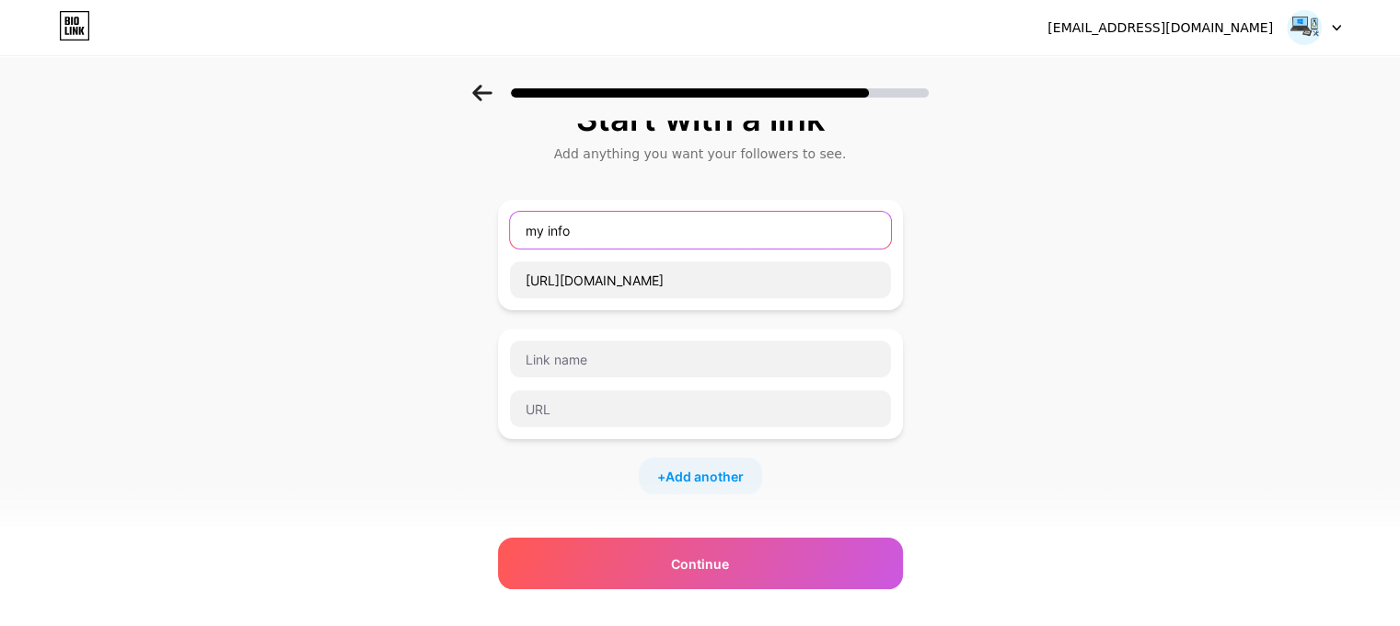
click at [685, 230] on input "my info" at bounding box center [700, 230] width 381 height 37
click at [563, 238] on input "Youtube" at bounding box center [700, 230] width 381 height 37
type input "YouTube"
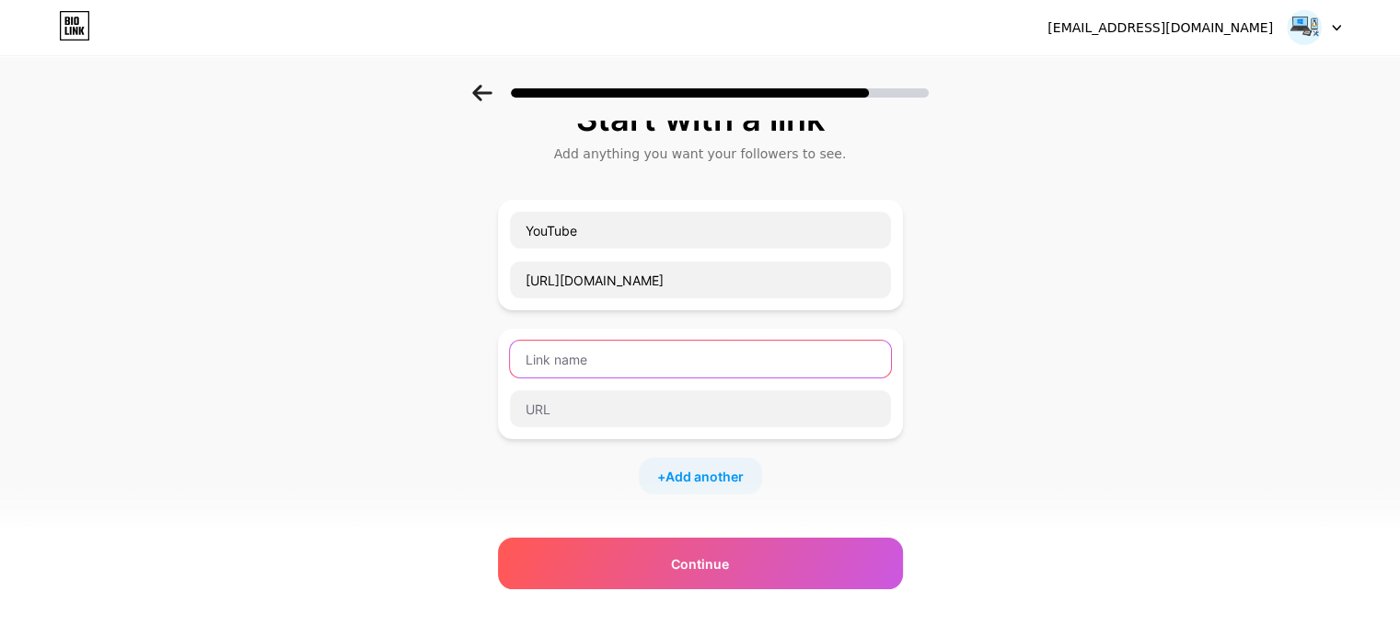
click at [589, 346] on input "text" at bounding box center [700, 359] width 381 height 37
type input "Instogram"
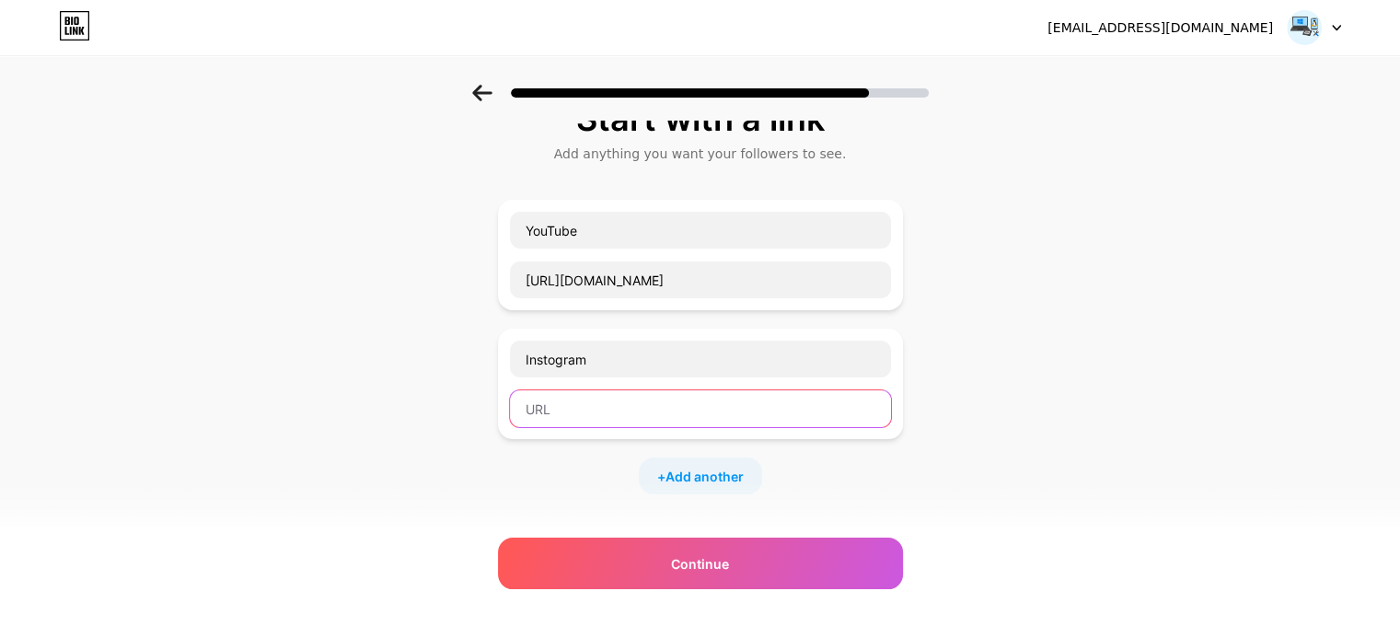
click at [588, 393] on input "text" at bounding box center [700, 408] width 381 height 37
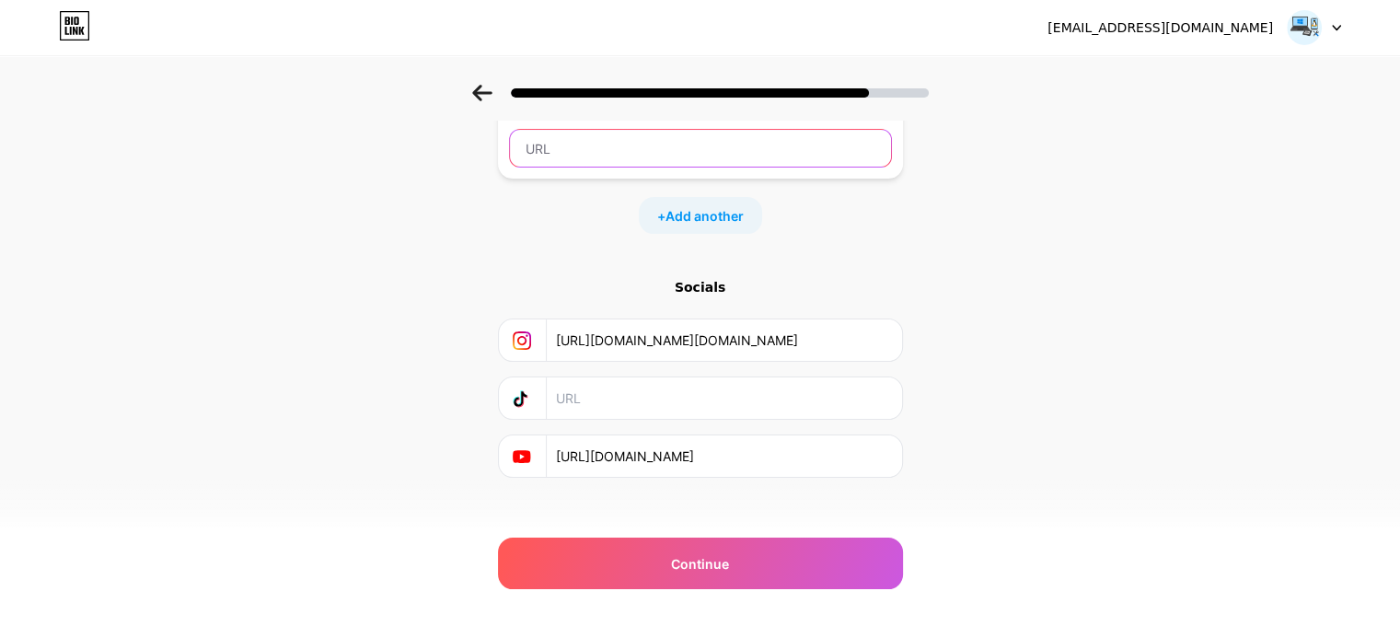
scroll to position [306, 0]
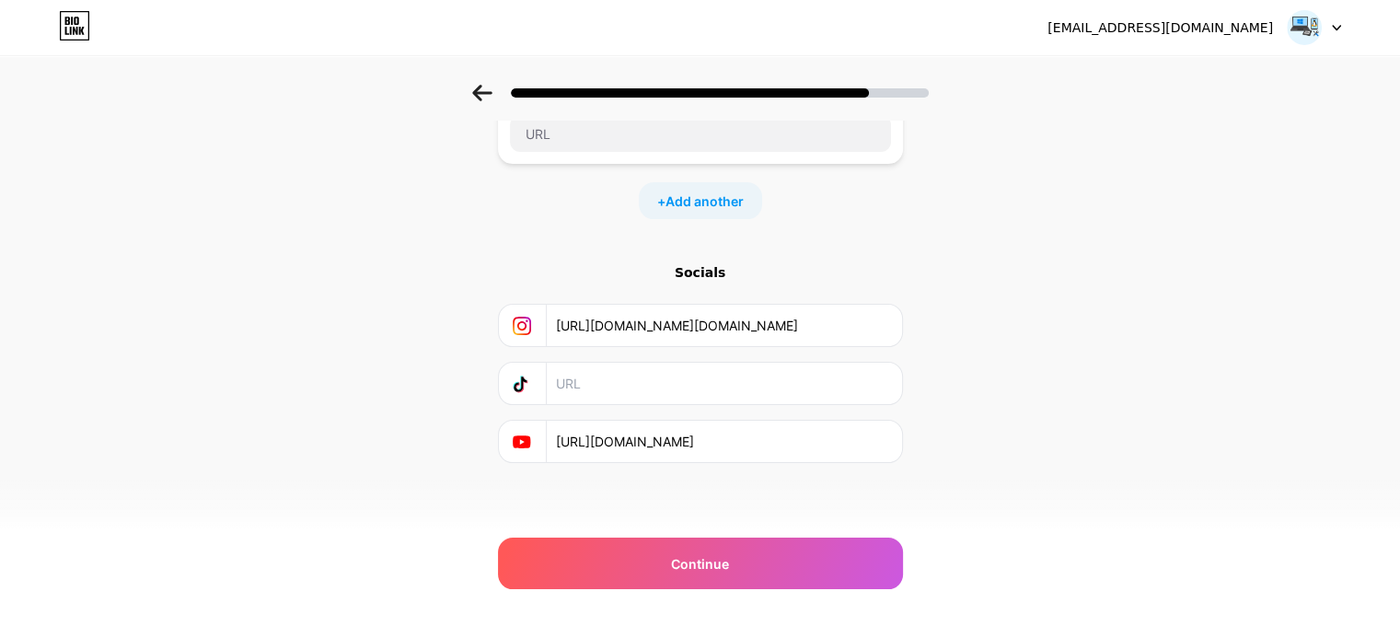
click at [602, 328] on input "[URL][DOMAIN_NAME][DOMAIN_NAME]" at bounding box center [723, 325] width 334 height 41
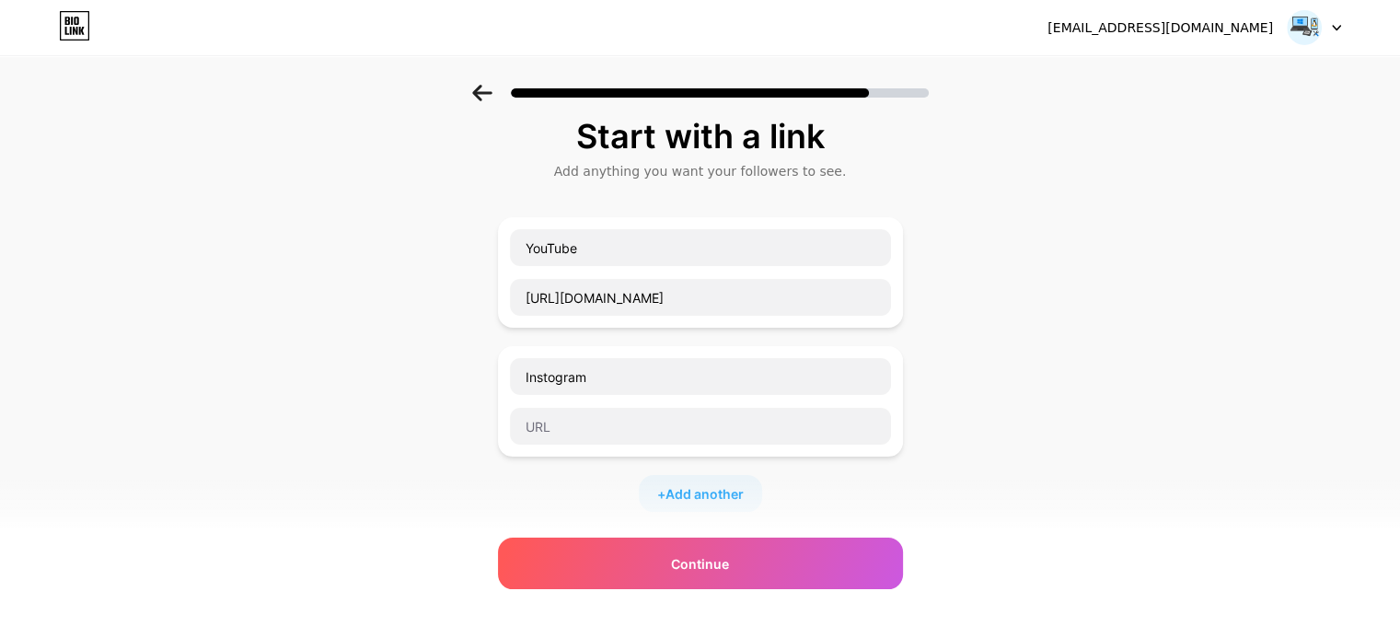
scroll to position [0, 0]
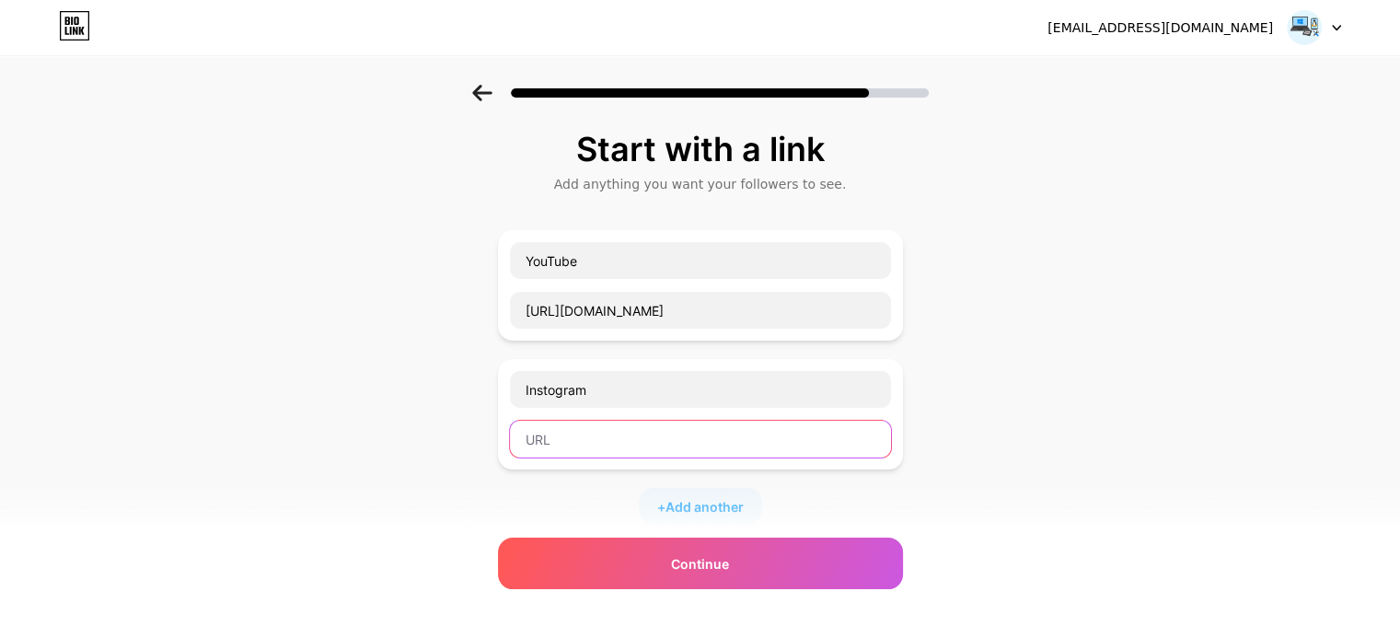
click at [594, 442] on input "text" at bounding box center [700, 439] width 381 height 37
paste input "[URL][DOMAIN_NAME][DOMAIN_NAME]"
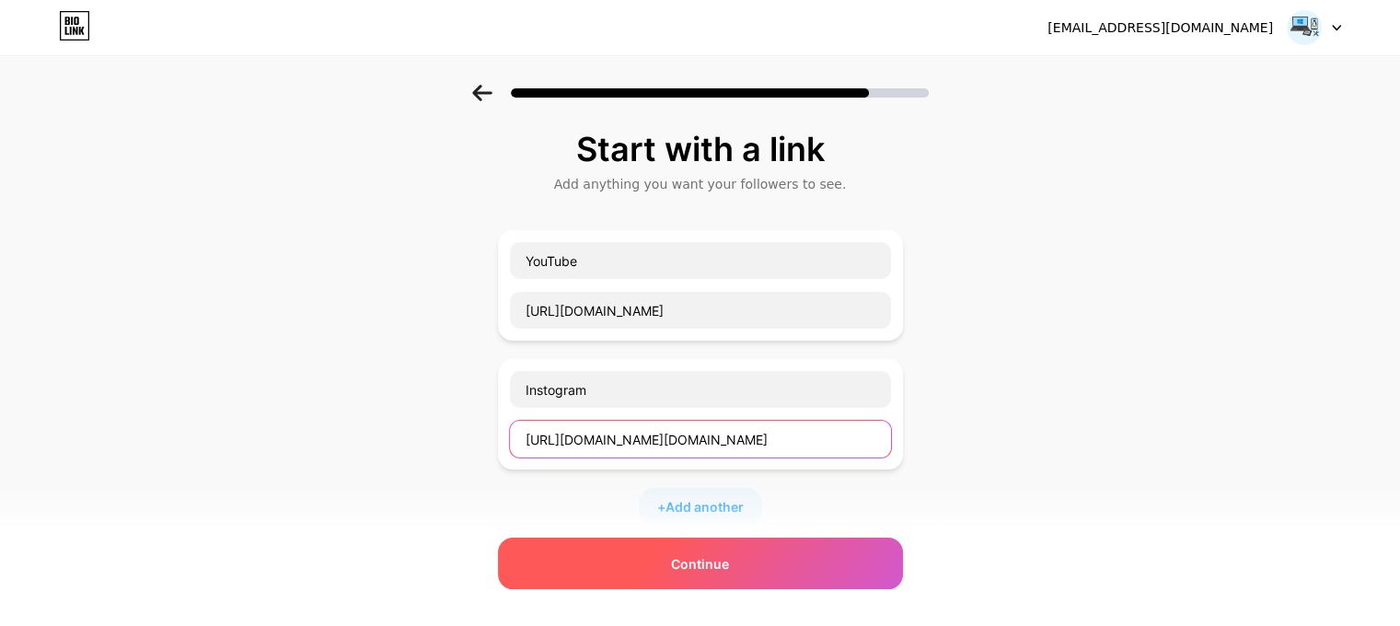
type input "[URL][DOMAIN_NAME][DOMAIN_NAME]"
click at [626, 551] on div "Continue" at bounding box center [700, 564] width 405 height 52
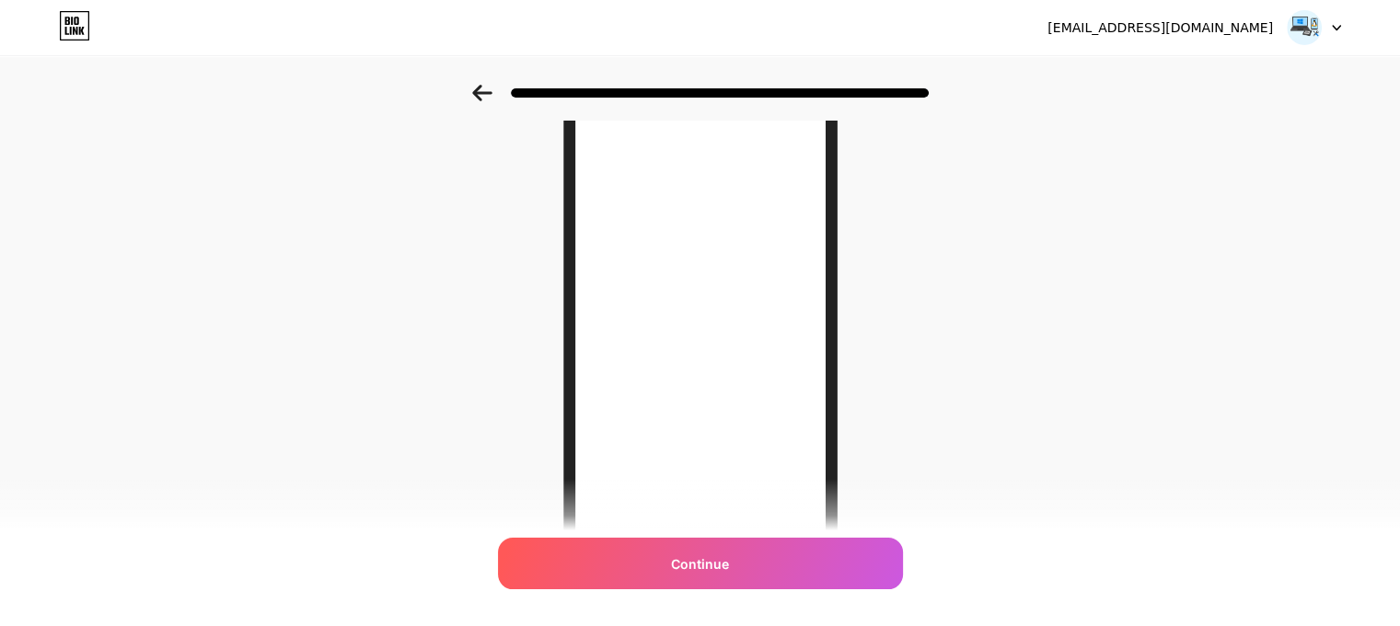
scroll to position [298, 0]
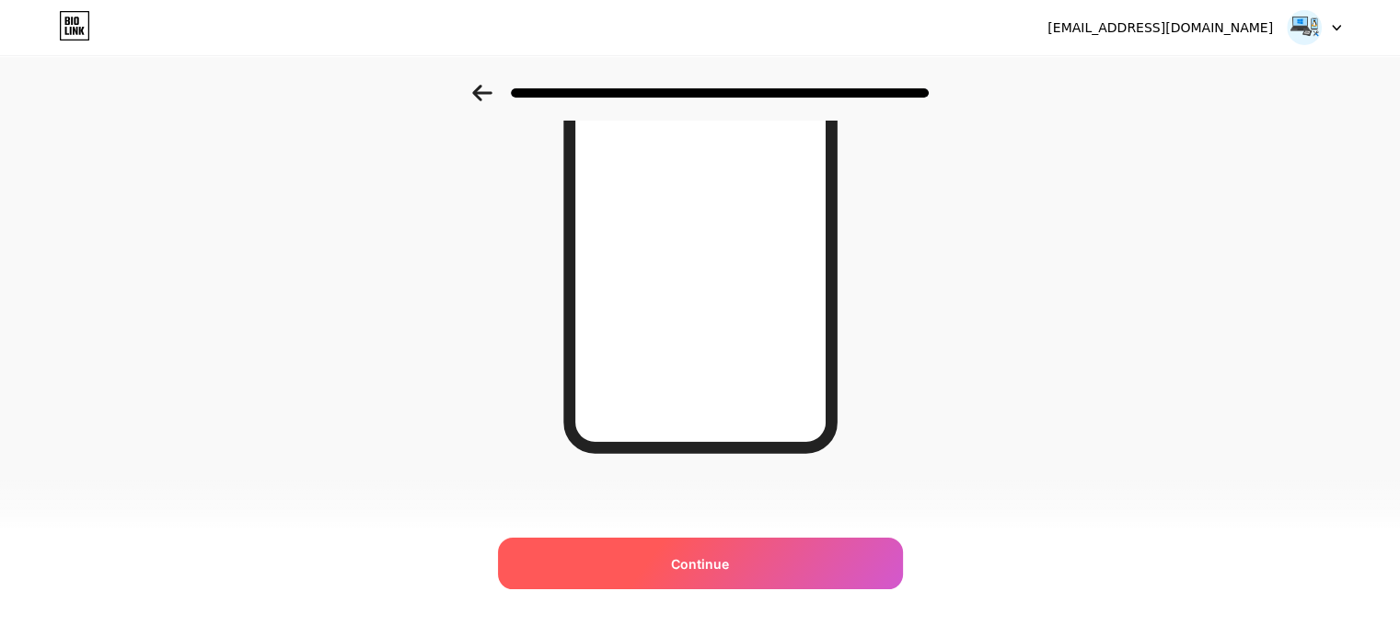
click at [726, 555] on span "Continue" at bounding box center [700, 563] width 58 height 19
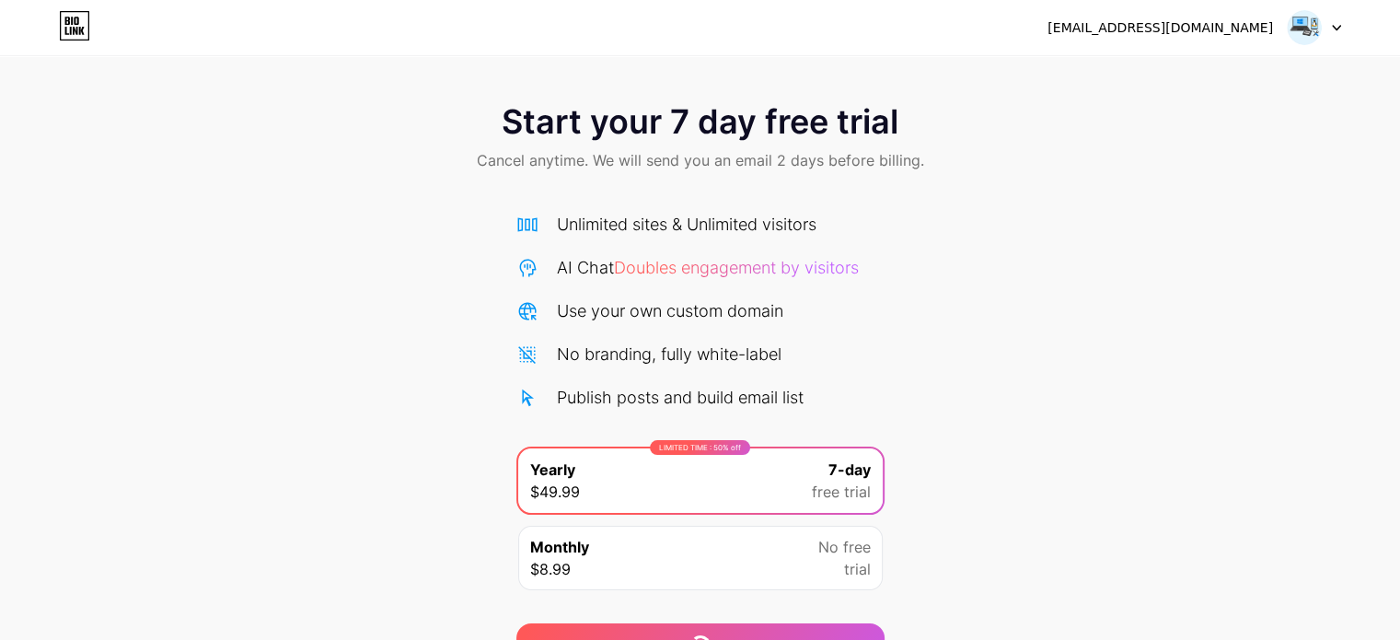
scroll to position [99, 0]
